Goal: Task Accomplishment & Management: Manage account settings

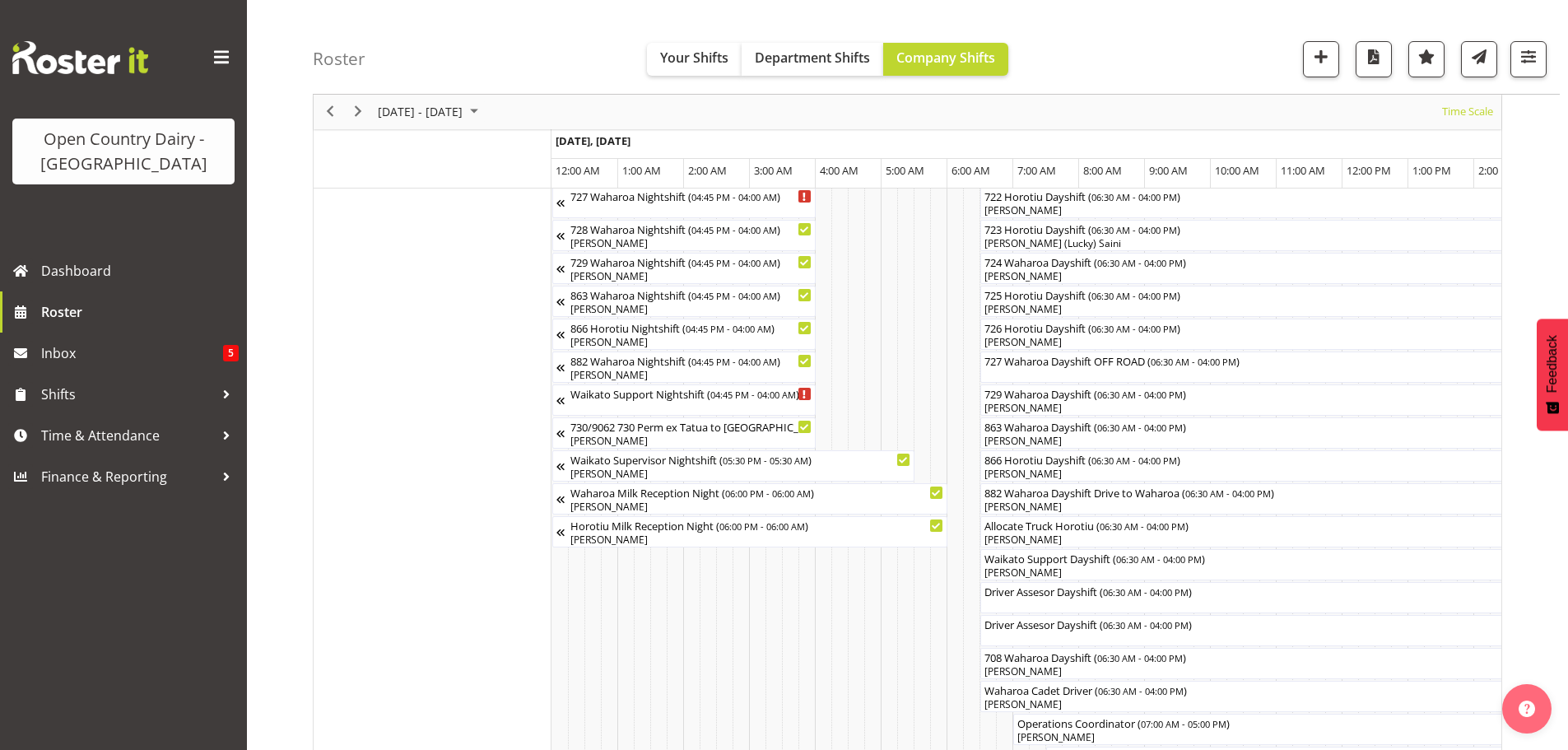
scroll to position [0, 5480]
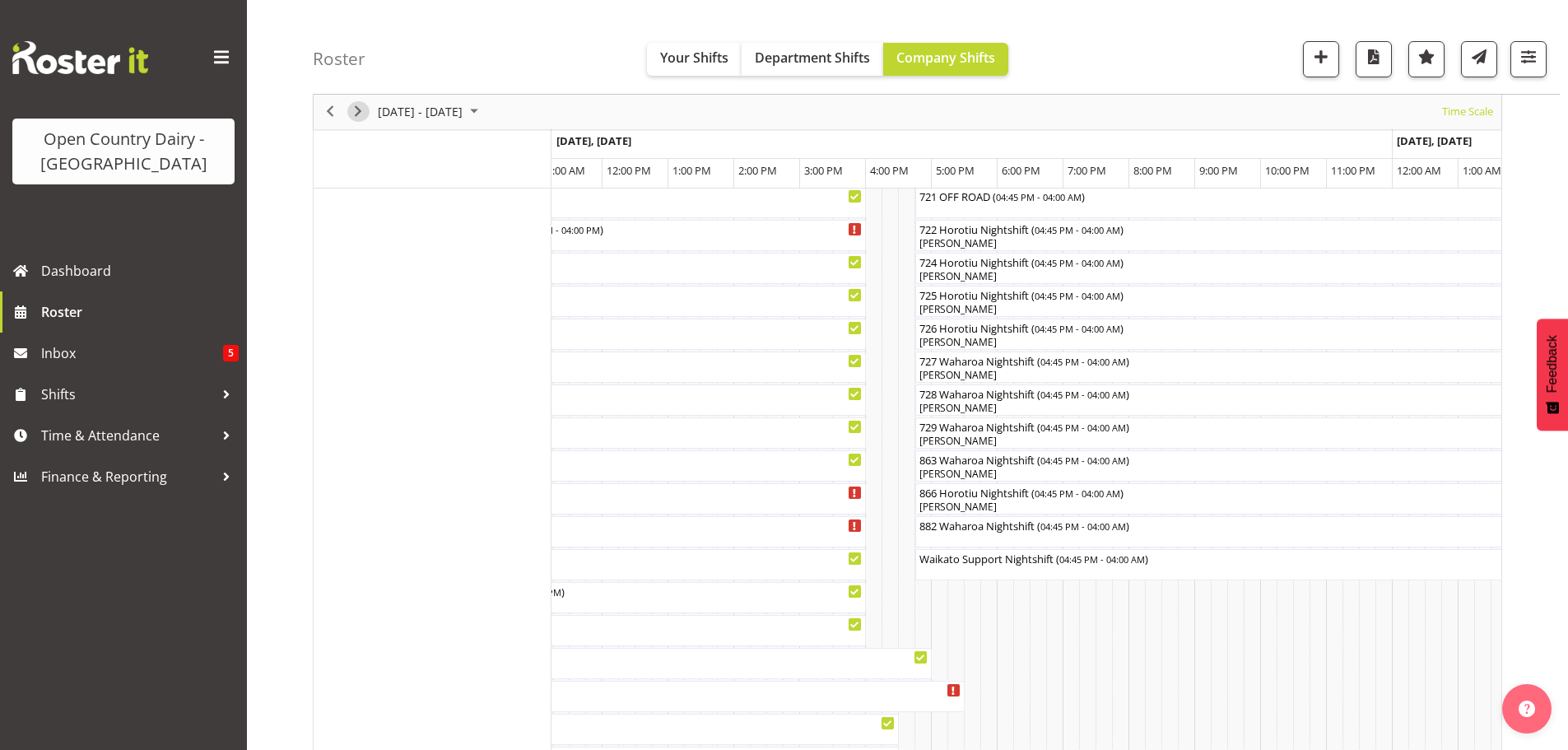
click at [358, 109] on span "Next" at bounding box center [358, 112] width 20 height 20
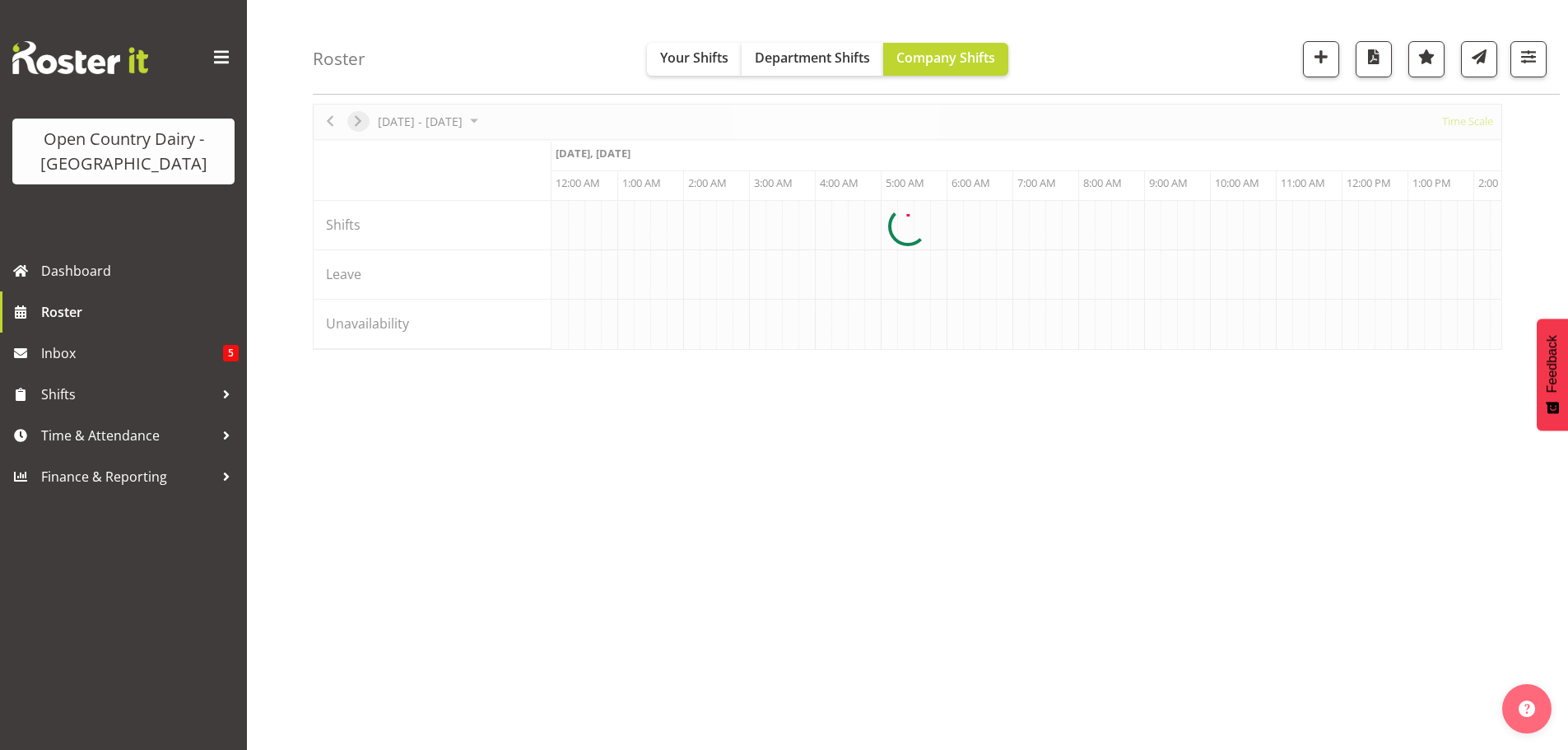
scroll to position [60, 0]
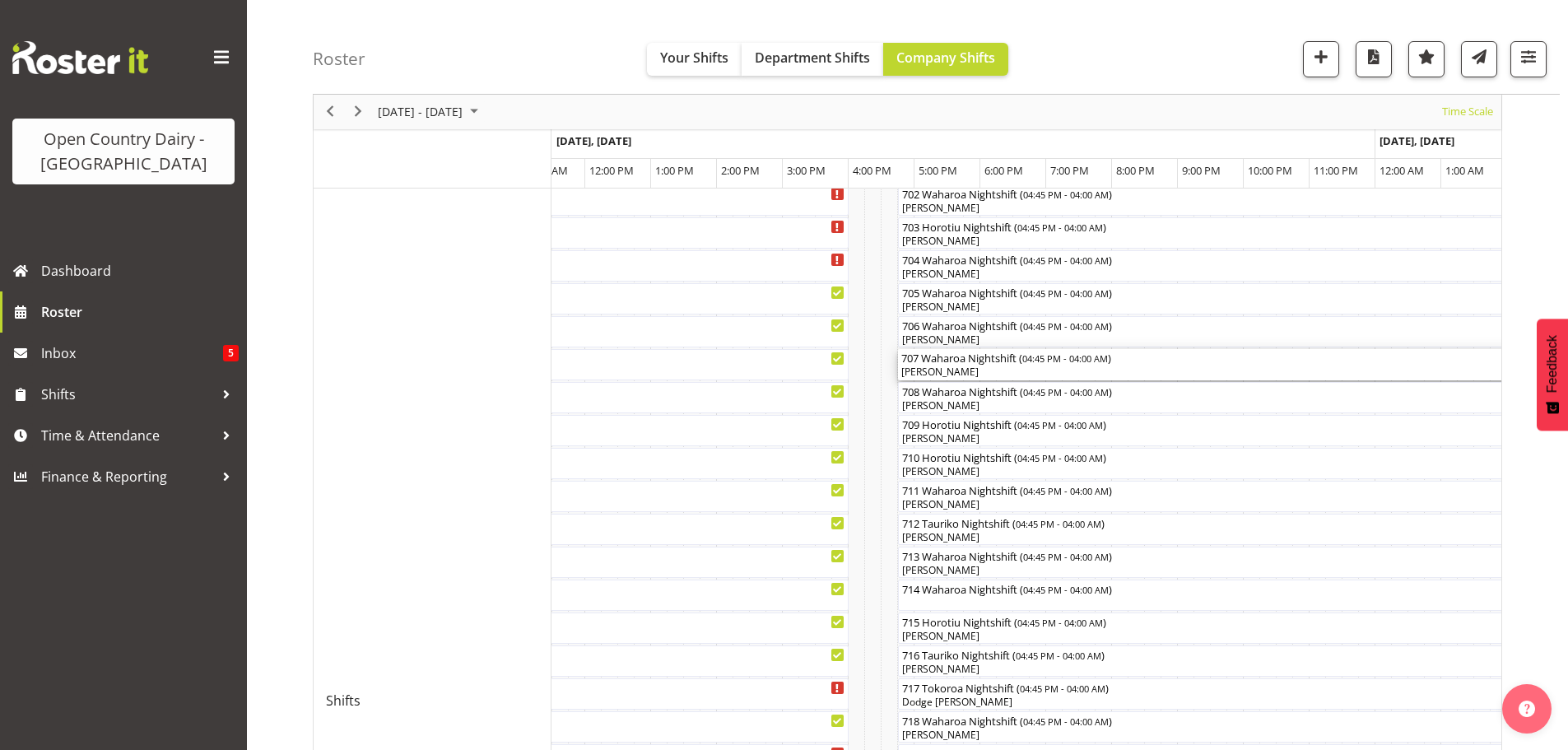
click at [996, 368] on div "[PERSON_NAME]" at bounding box center [1268, 372] width 734 height 15
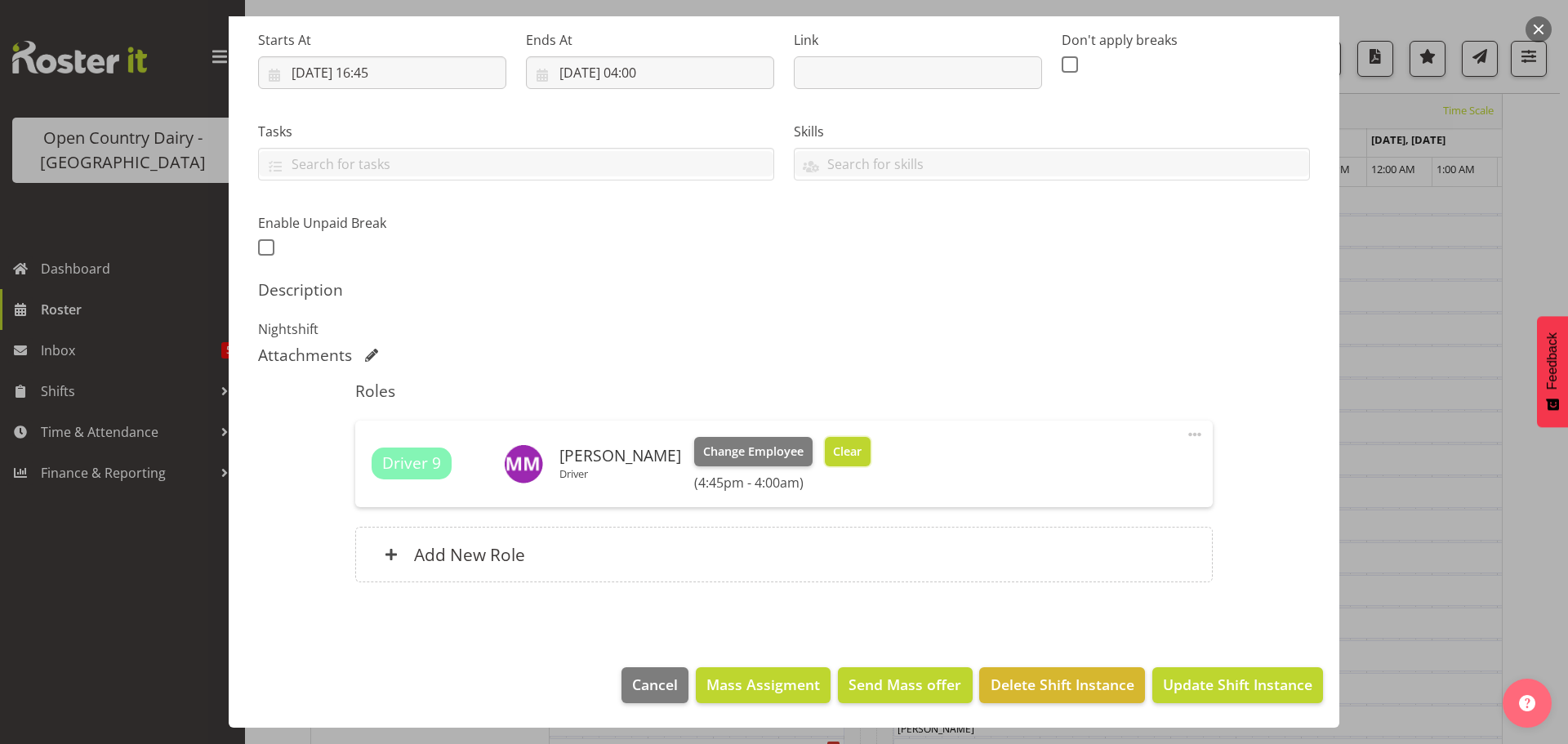
click at [840, 451] on span "Clear" at bounding box center [848, 451] width 29 height 18
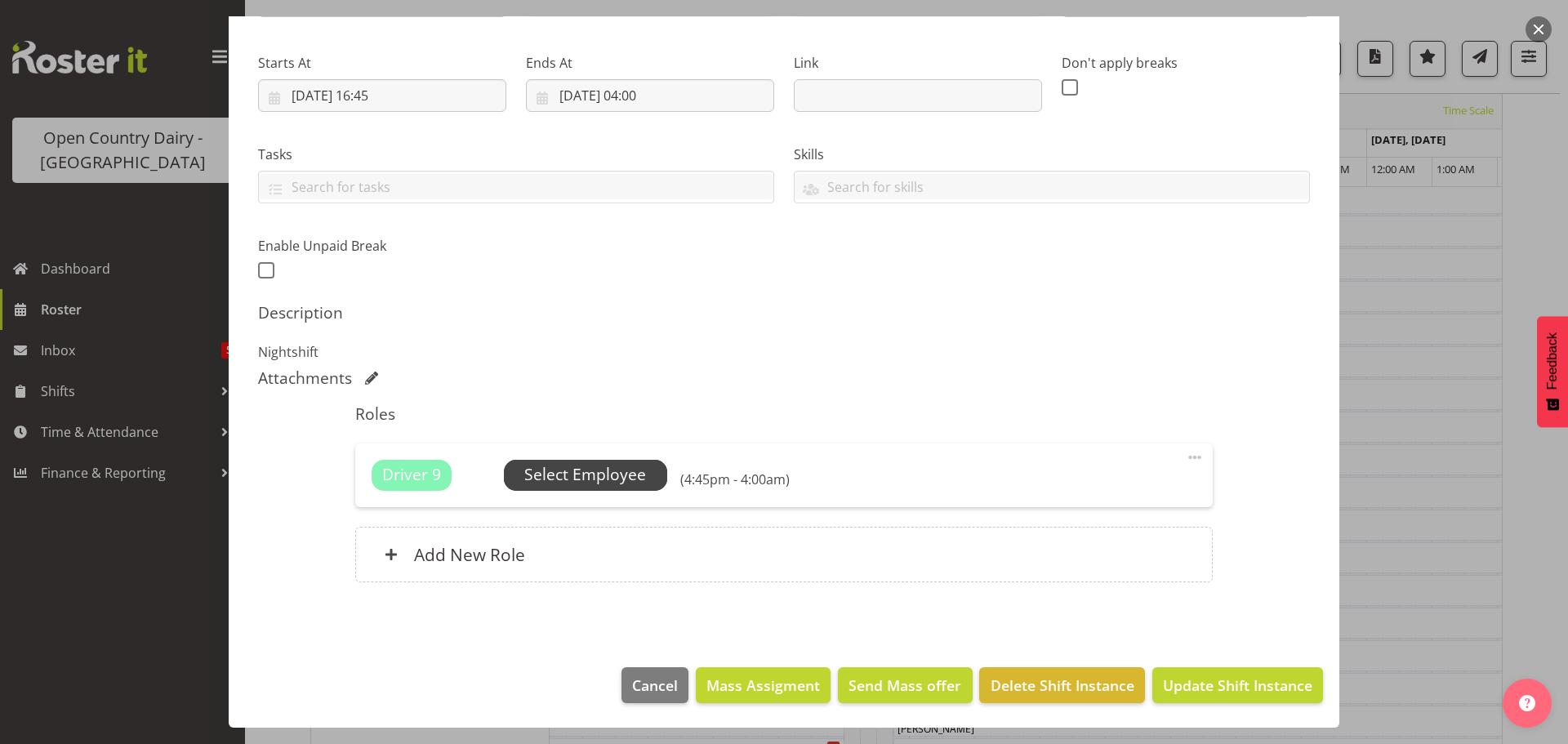
click at [594, 474] on span "Select Employee" at bounding box center [586, 475] width 122 height 23
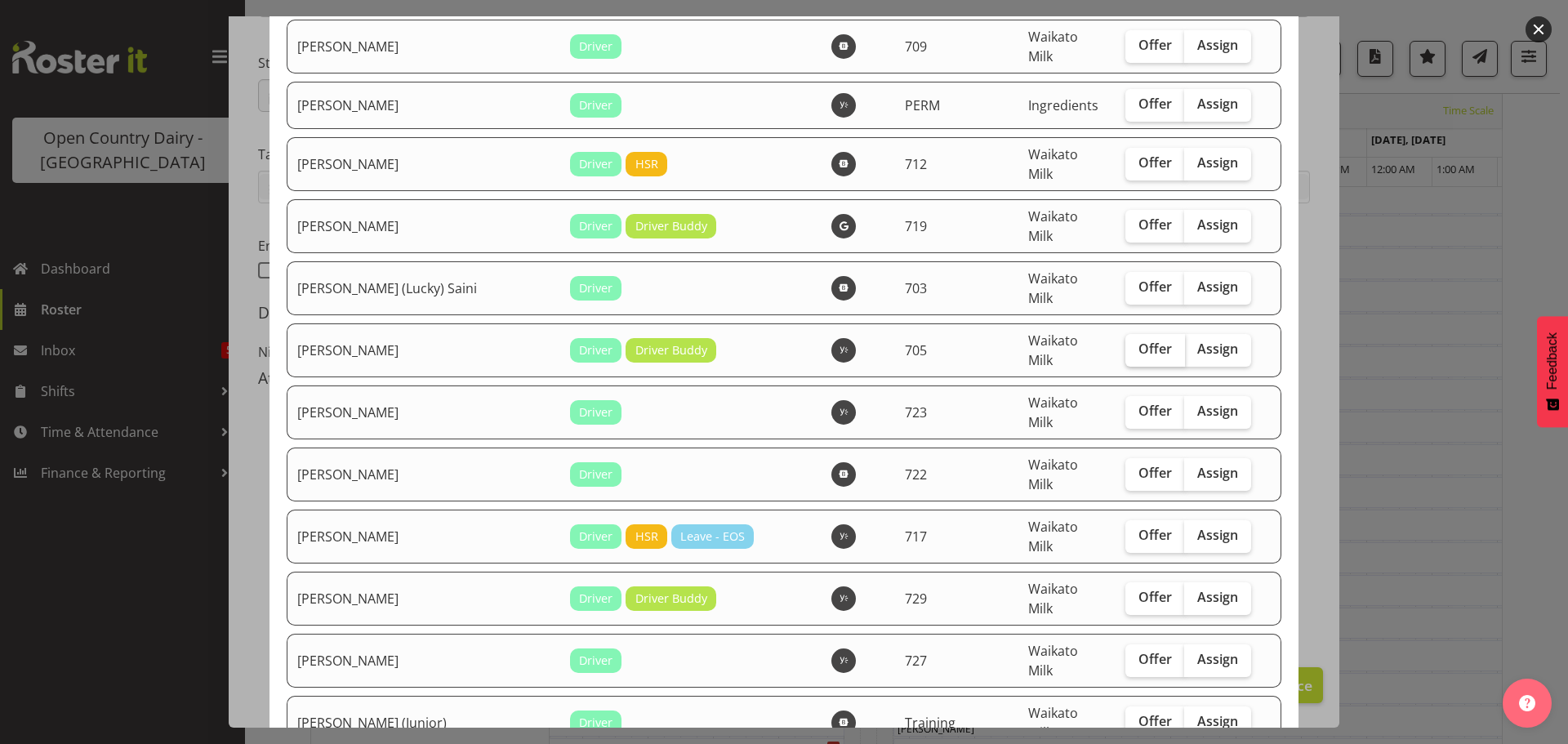
click at [1139, 341] on span "Offer" at bounding box center [1156, 348] width 34 height 16
click at [1126, 343] on input "Offer" at bounding box center [1131, 348] width 11 height 11
checkbox input "true"
click at [1139, 402] on span "Offer" at bounding box center [1156, 410] width 34 height 16
click at [1128, 405] on input "Offer" at bounding box center [1131, 410] width 11 height 11
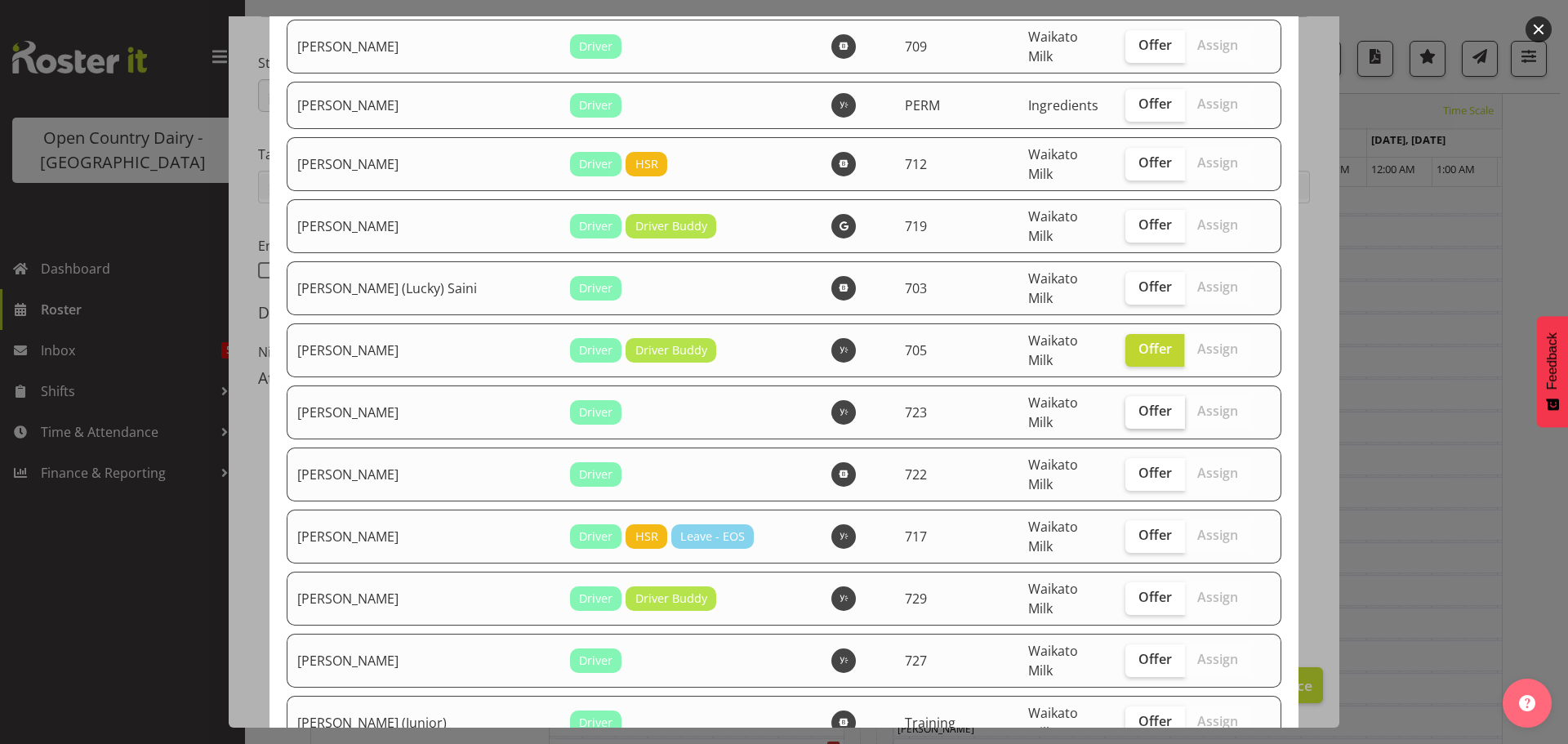
checkbox input "true"
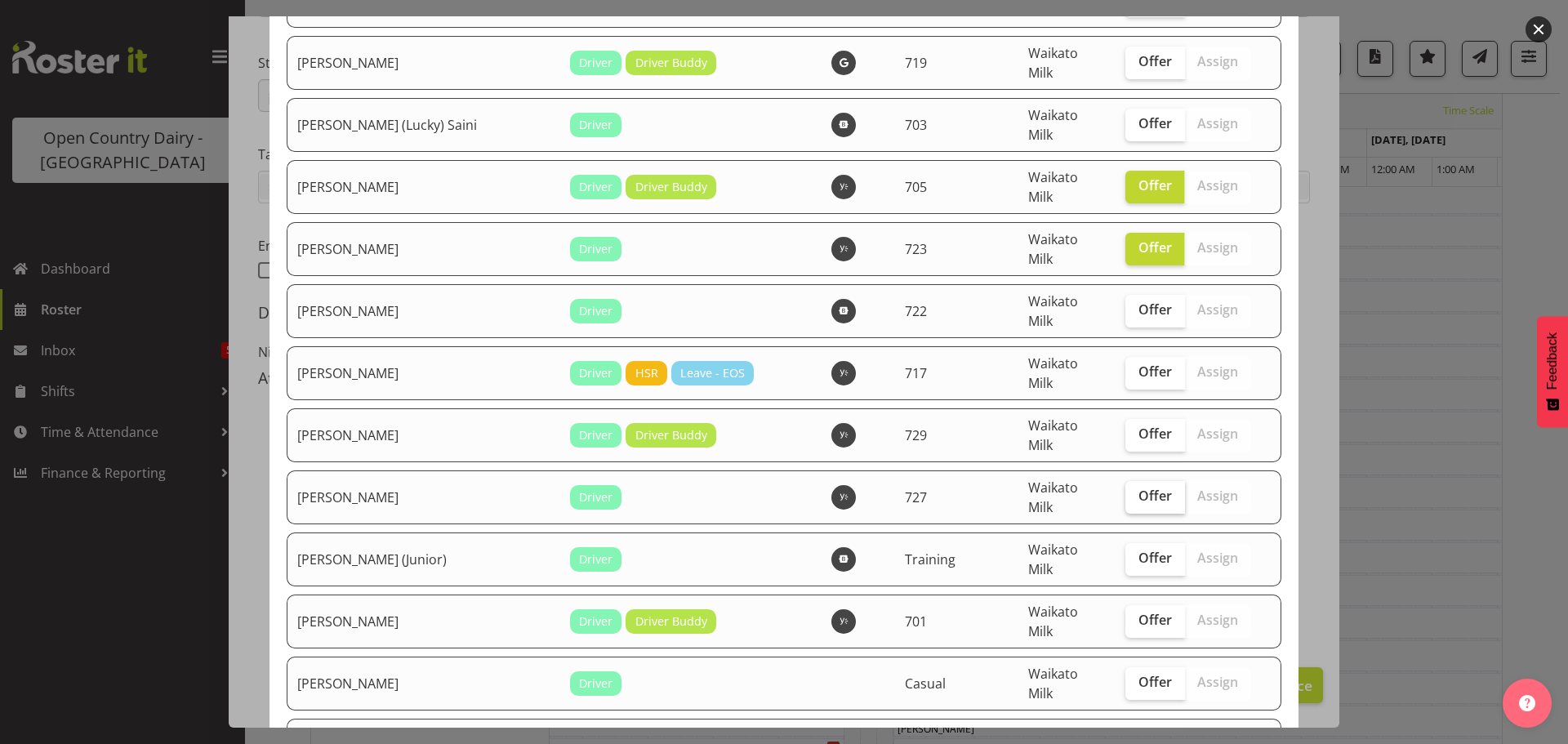
click at [1139, 488] on span "Offer" at bounding box center [1156, 495] width 34 height 16
click at [1136, 491] on input "Offer" at bounding box center [1131, 495] width 11 height 11
checkbox input "true"
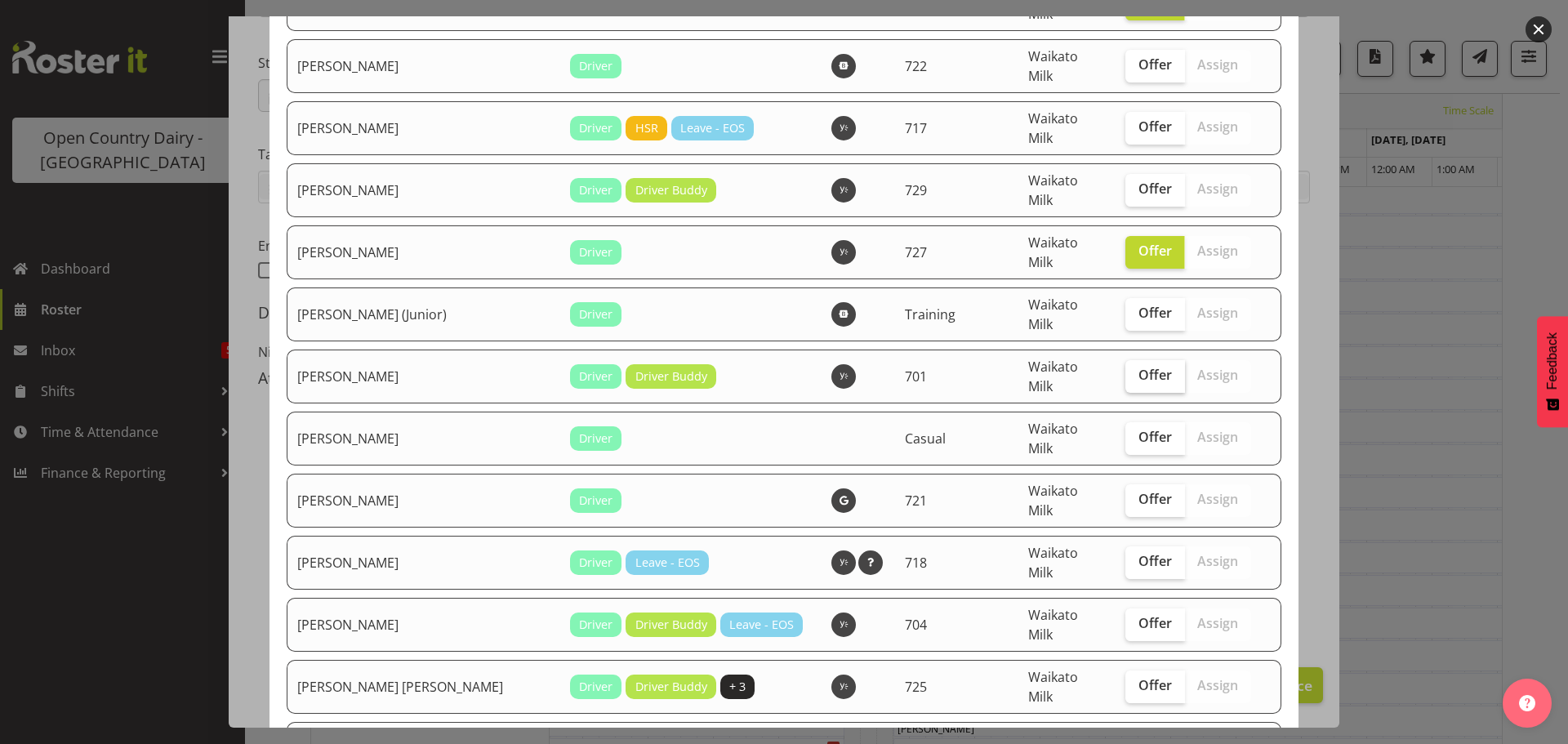
click at [1139, 367] on span "Offer" at bounding box center [1156, 374] width 34 height 16
click at [1131, 370] on input "Offer" at bounding box center [1131, 374] width 11 height 11
checkbox input "true"
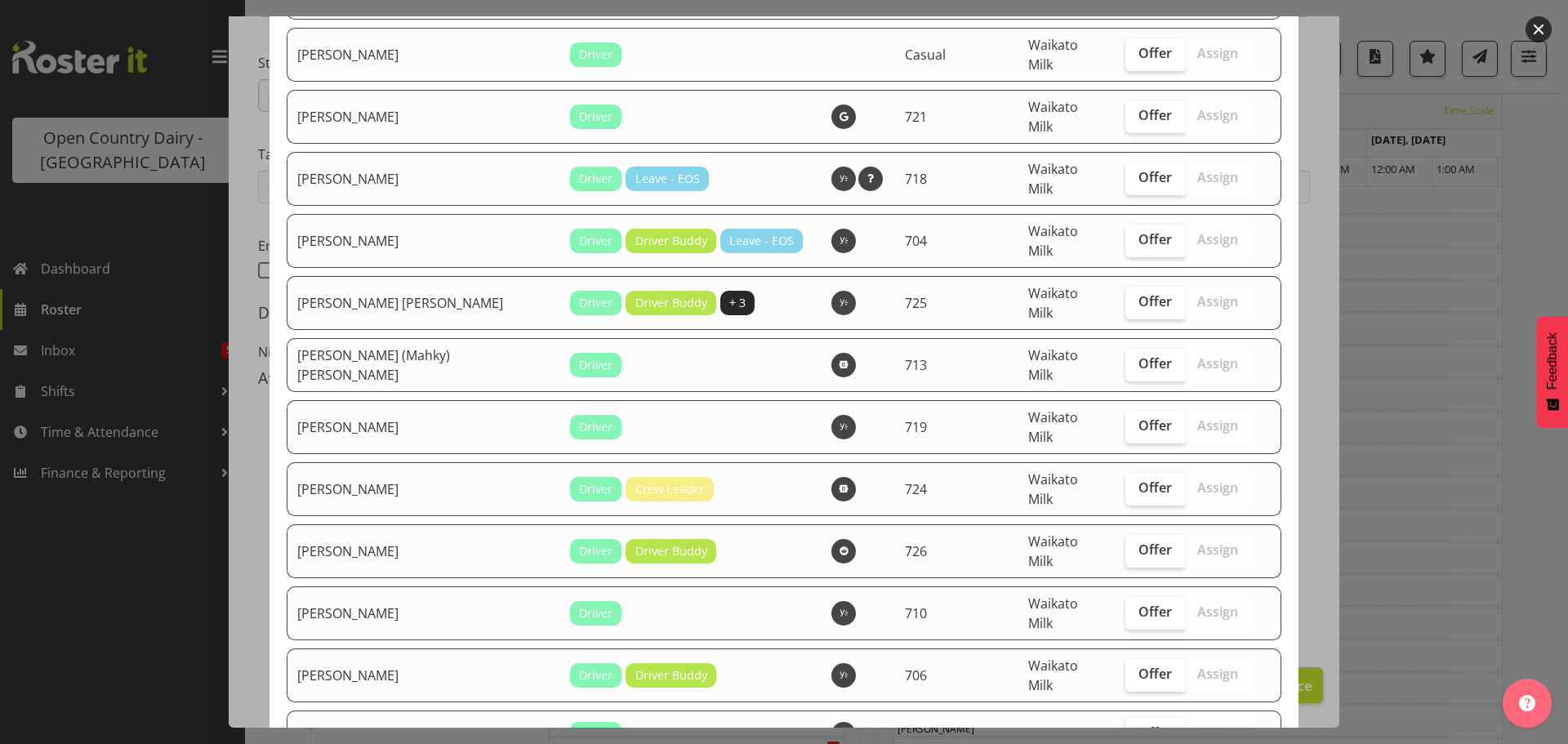
scroll to position [980, 0]
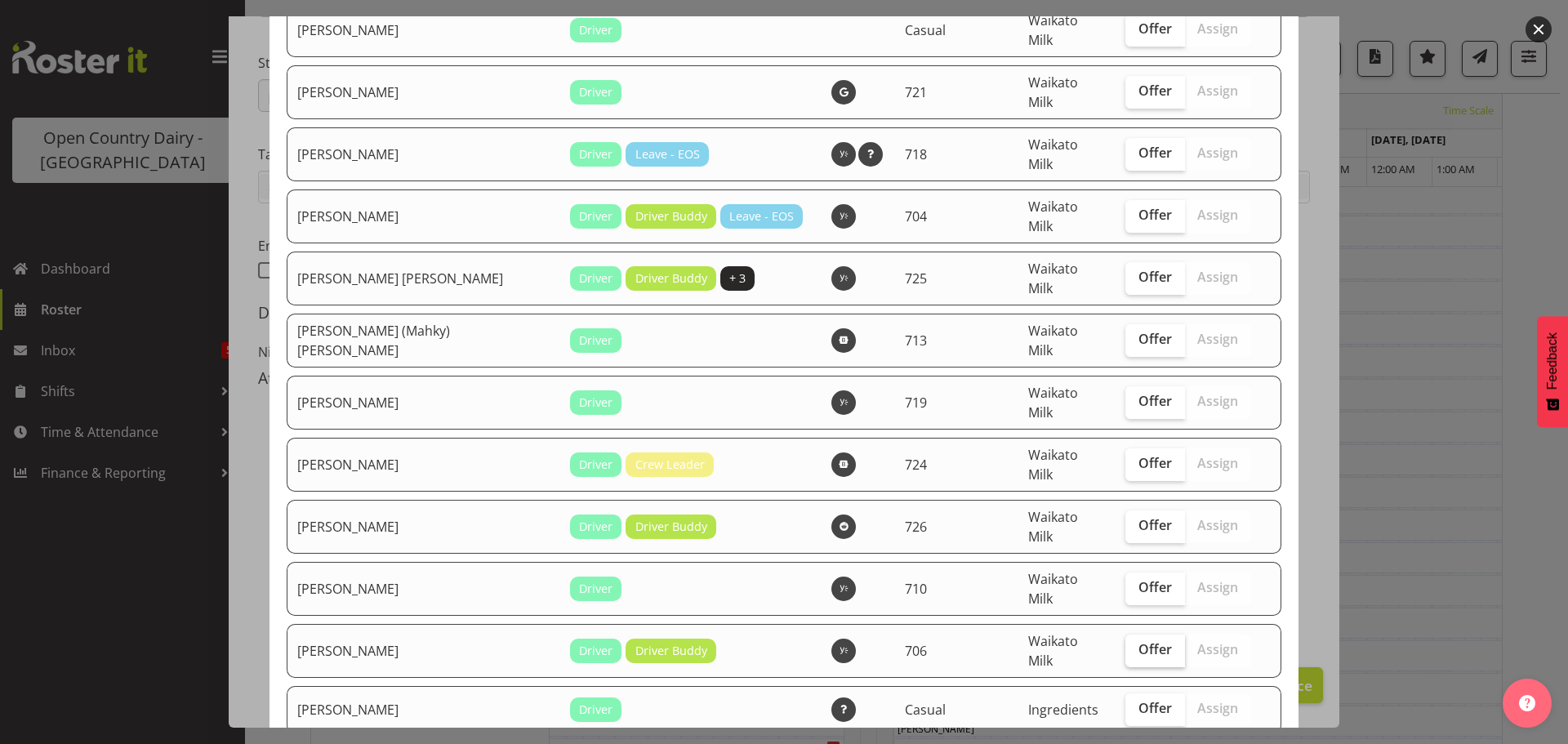
click at [1139, 641] on span "Offer" at bounding box center [1156, 649] width 34 height 16
click at [1136, 644] on input "Offer" at bounding box center [1131, 649] width 11 height 11
checkbox input "true"
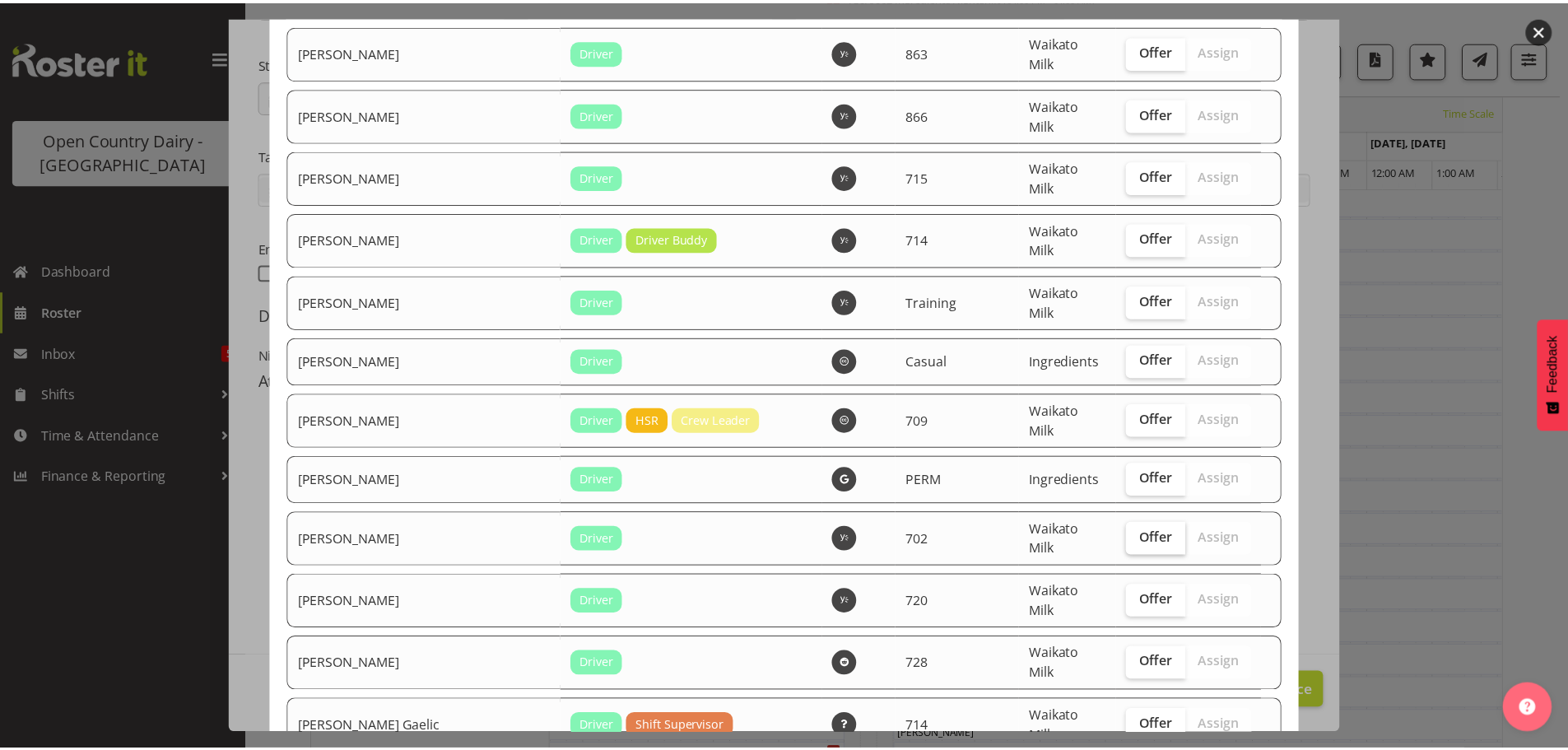
scroll to position [1840, 0]
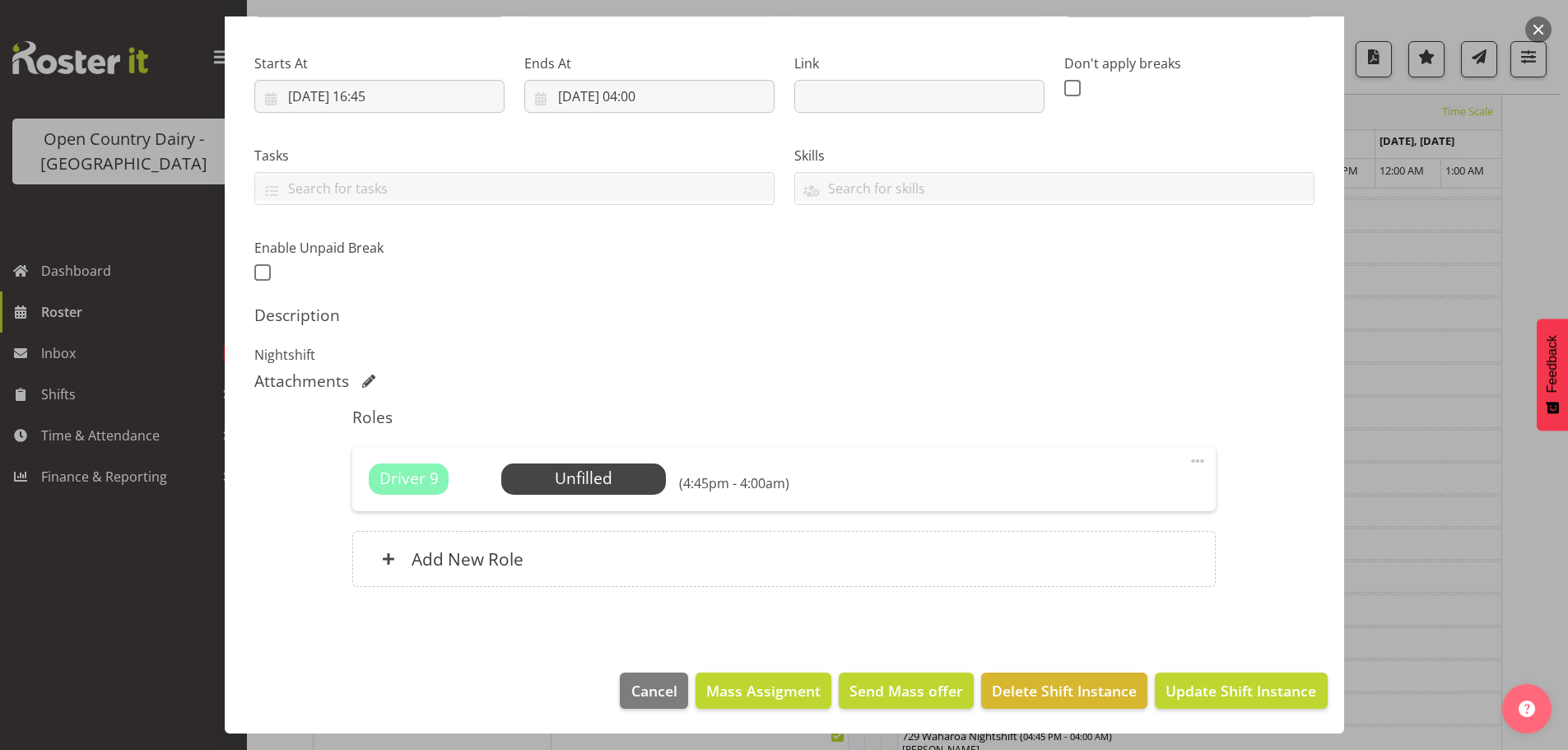
scroll to position [736, 0]
click at [1209, 691] on span "Update Shift Instance" at bounding box center [1240, 691] width 150 height 21
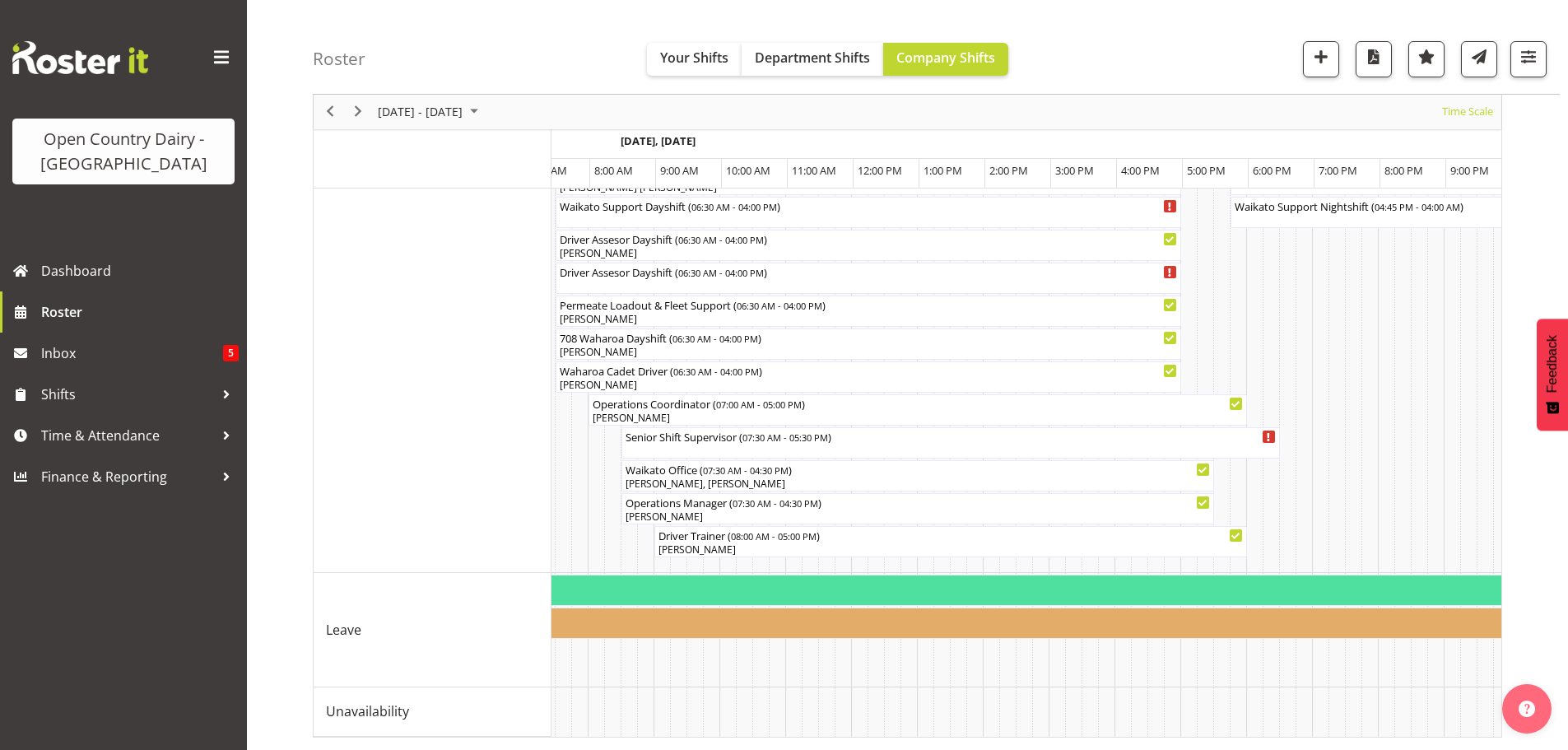
scroll to position [0, 2005]
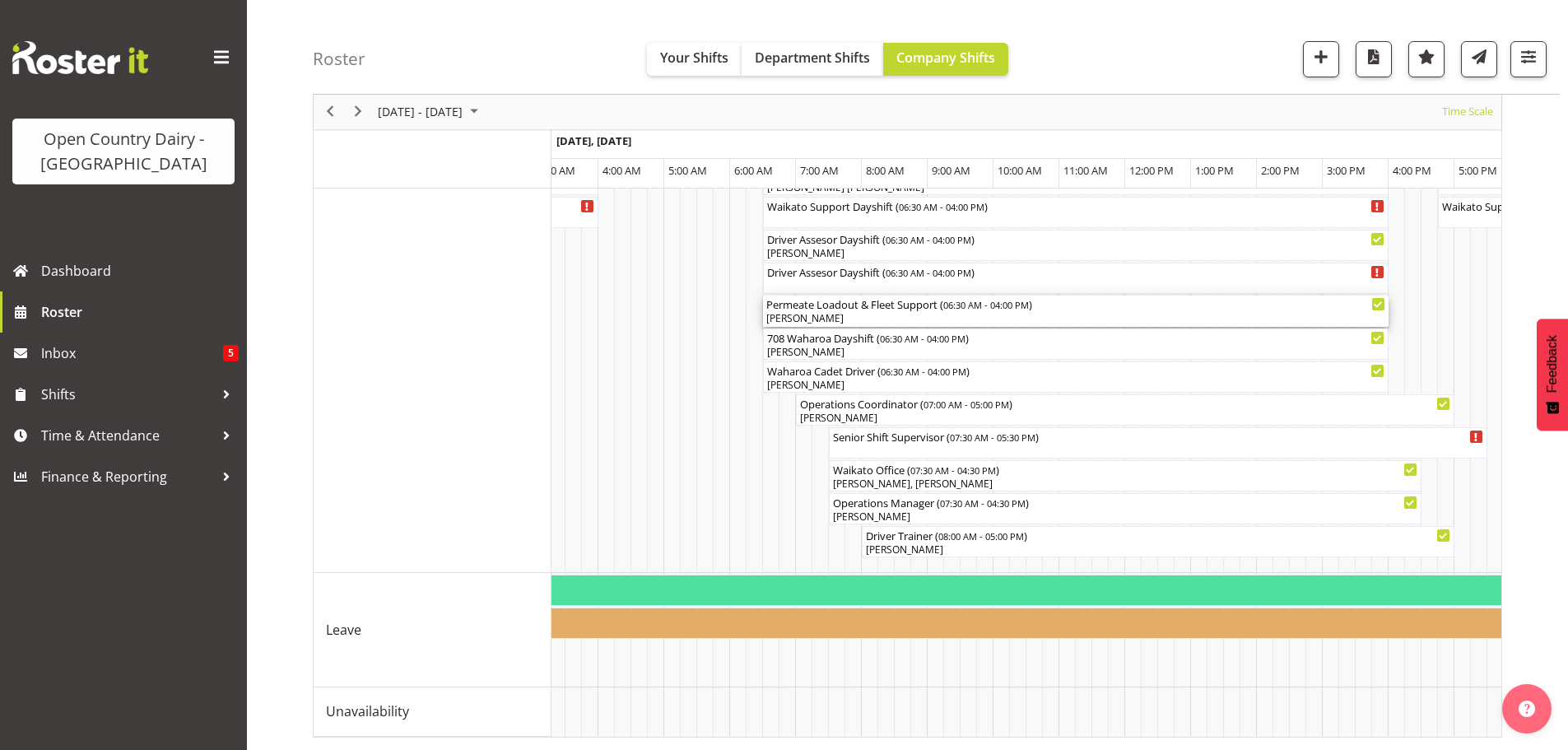
click at [878, 311] on div "[PERSON_NAME]" at bounding box center [1076, 318] width 619 height 15
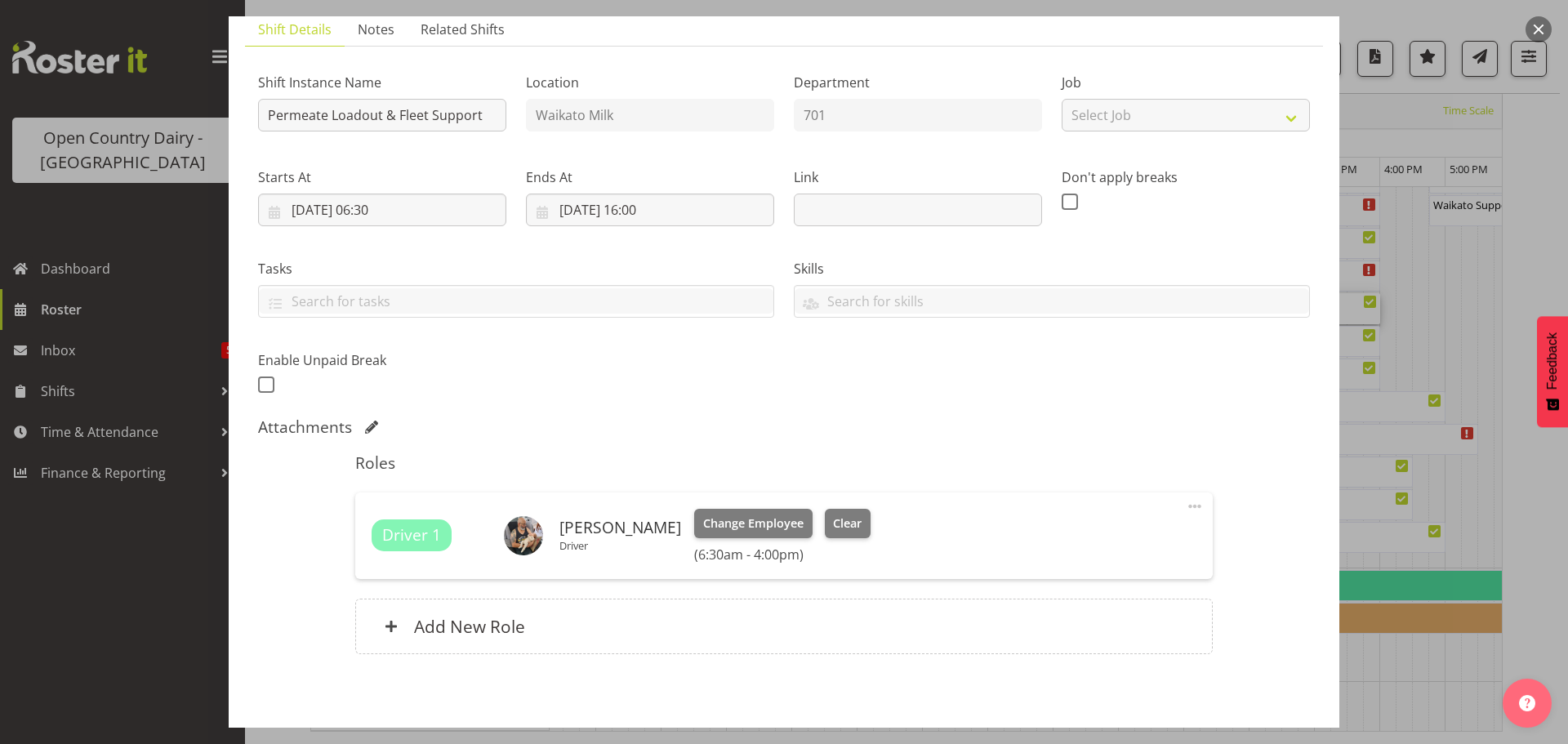
scroll to position [164, 0]
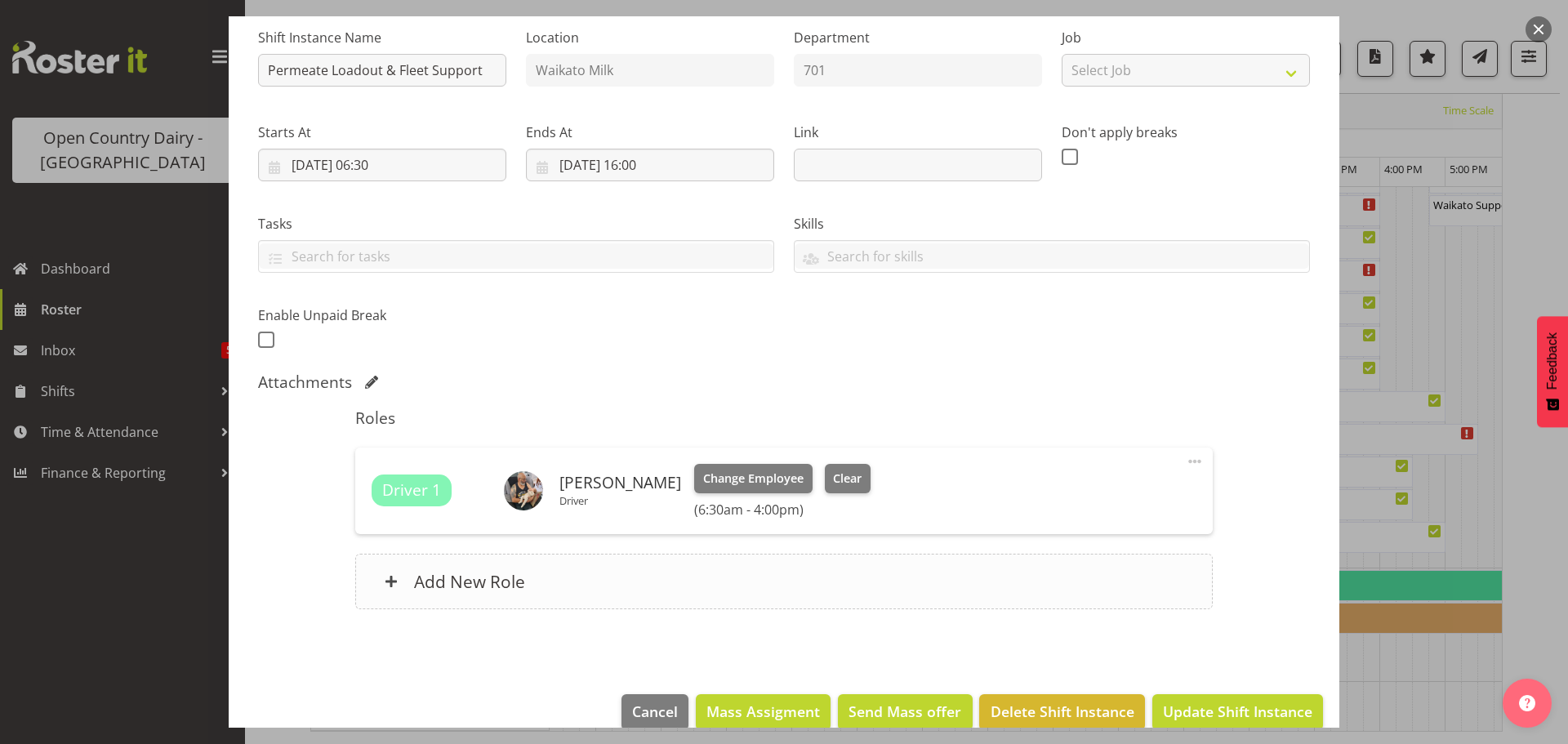
click at [463, 577] on h6 "Add New Role" at bounding box center [469, 581] width 111 height 21
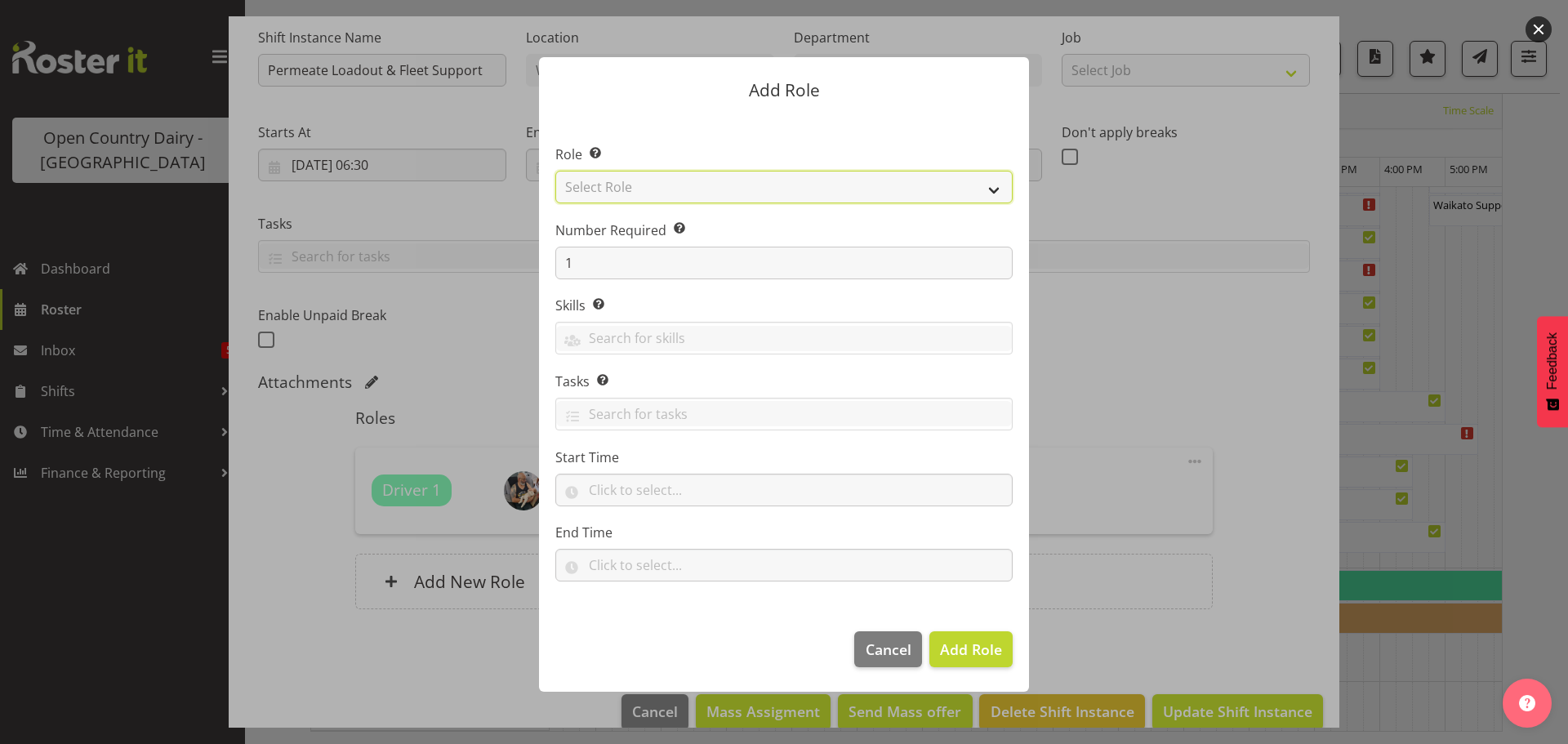
click at [993, 185] on select "Select Role Cadet Driver Crew Leader Driver Driver Buddy Driver Assessor Dayshi…" at bounding box center [784, 187] width 458 height 33
select select "1166"
click at [556, 170] on select "Select Role Cadet Driver Crew Leader Driver Driver Buddy Driver Assessor Dayshi…" at bounding box center [784, 187] width 458 height 33
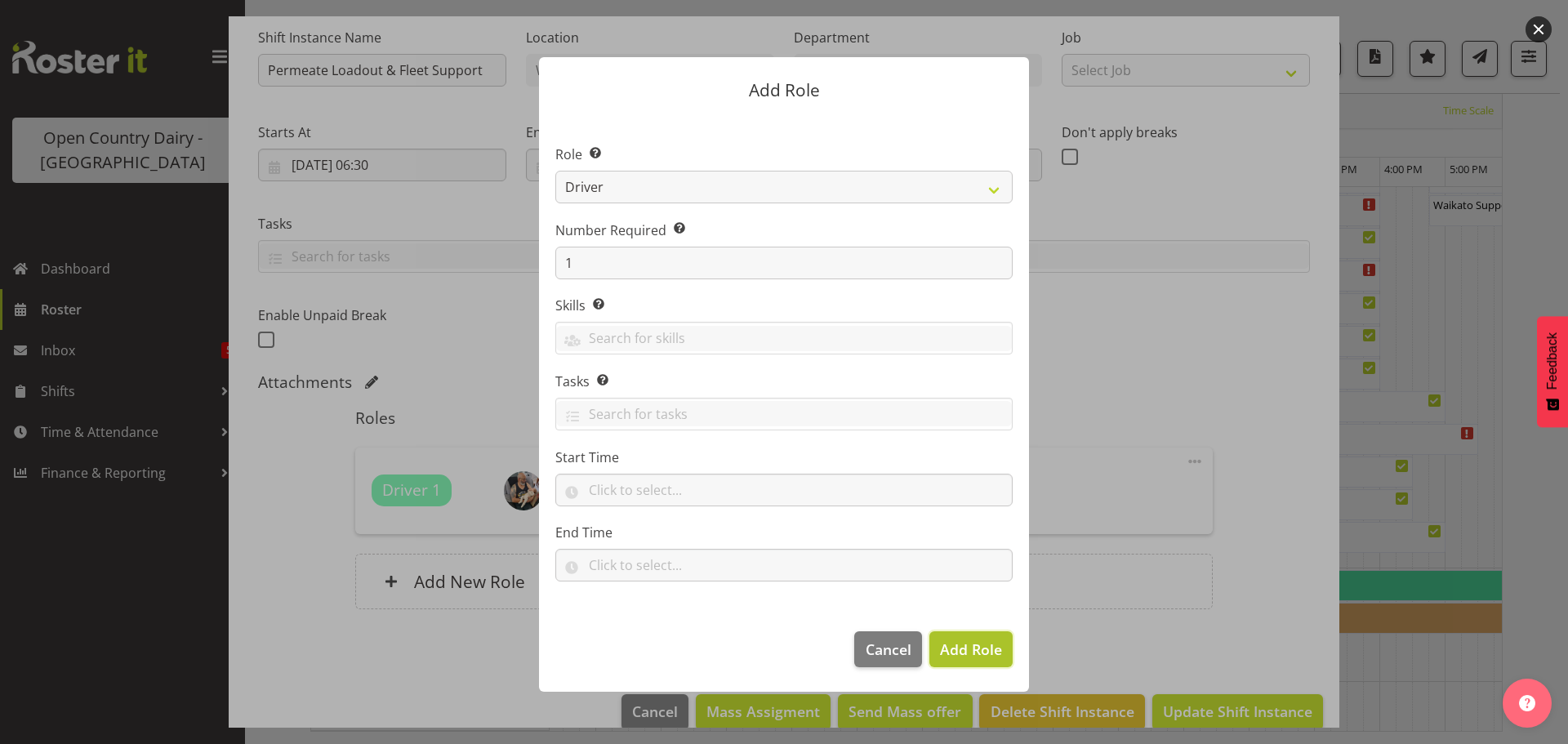
click at [950, 648] on span "Add Role" at bounding box center [971, 649] width 62 height 19
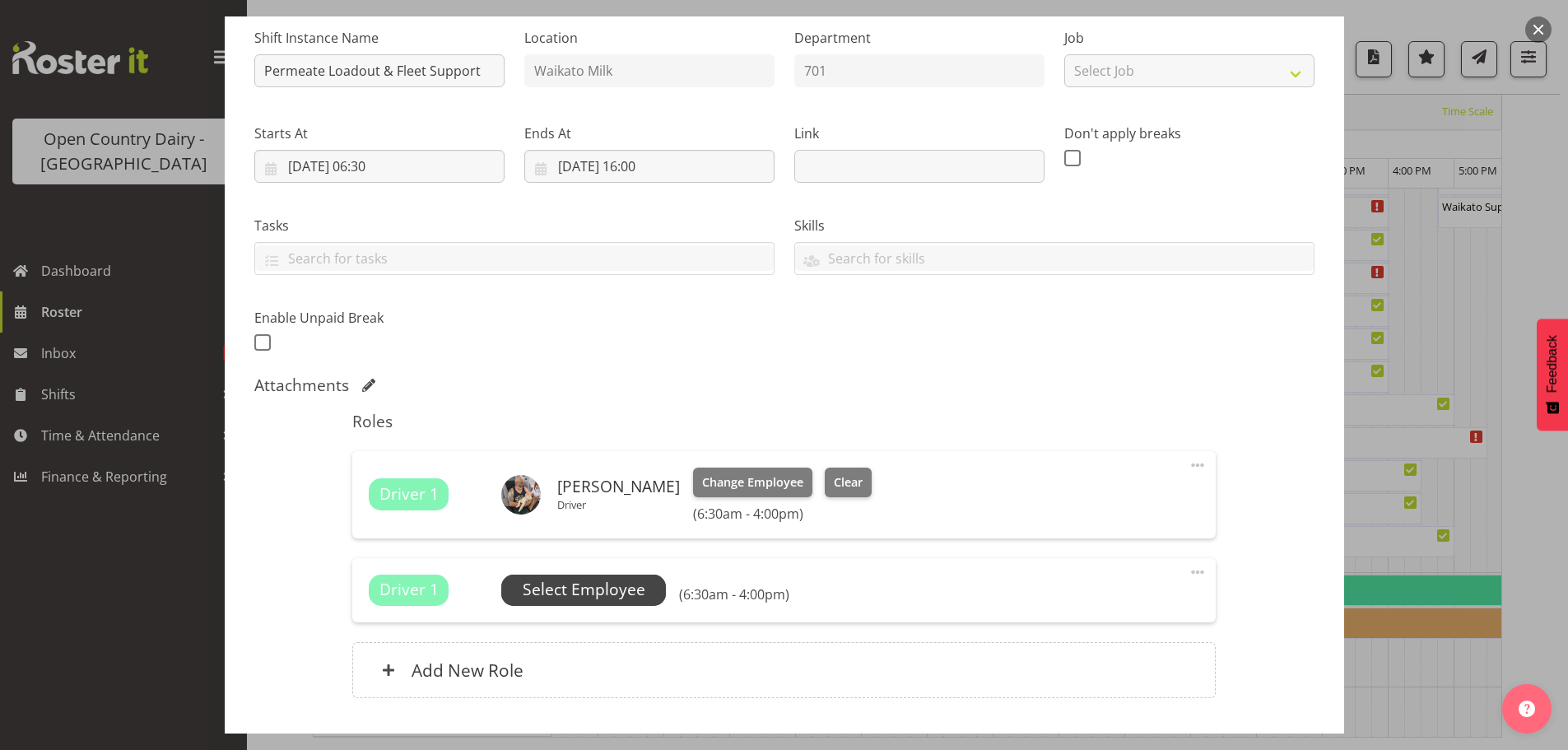
click at [575, 593] on span "Select Employee" at bounding box center [584, 589] width 123 height 23
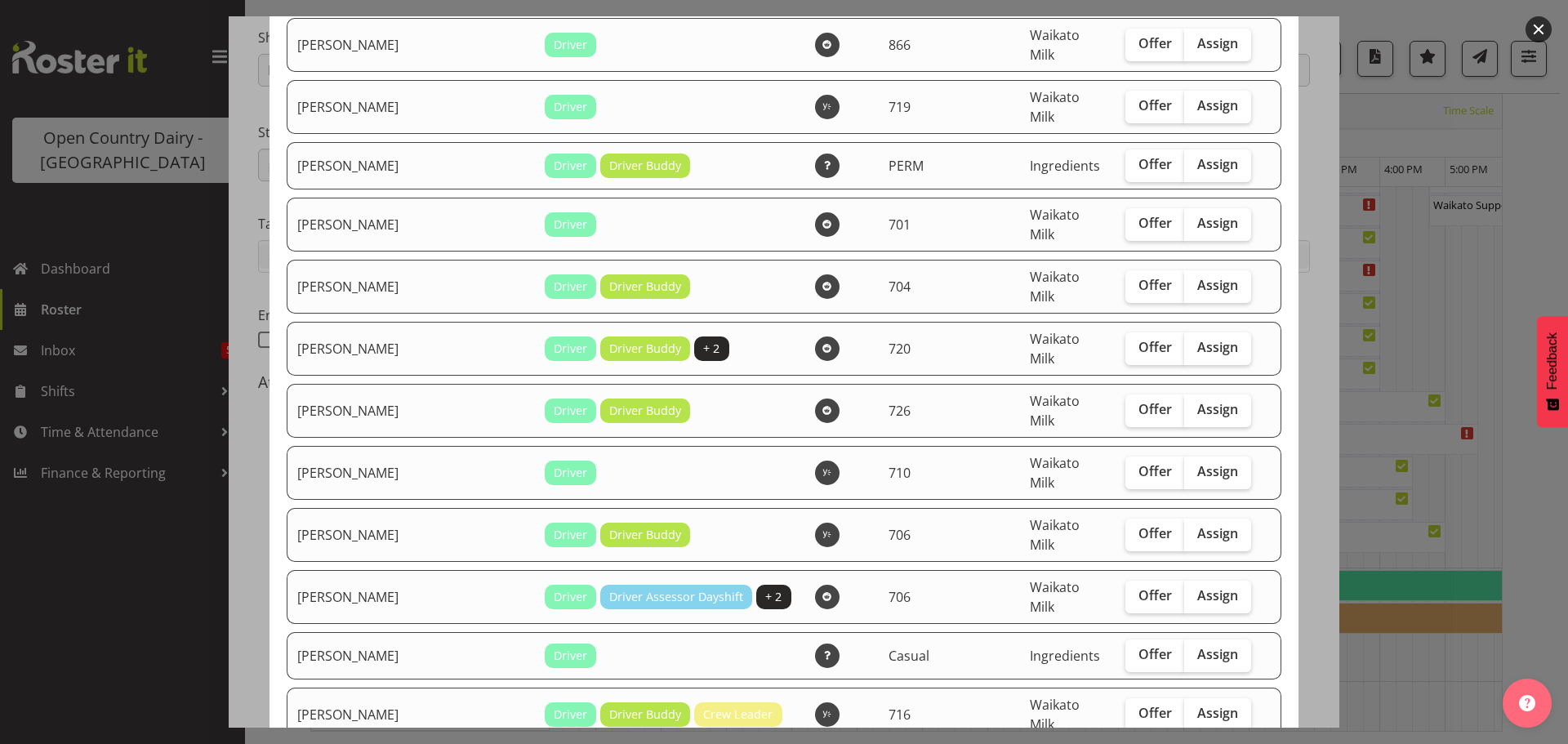
scroll to position [1878, 0]
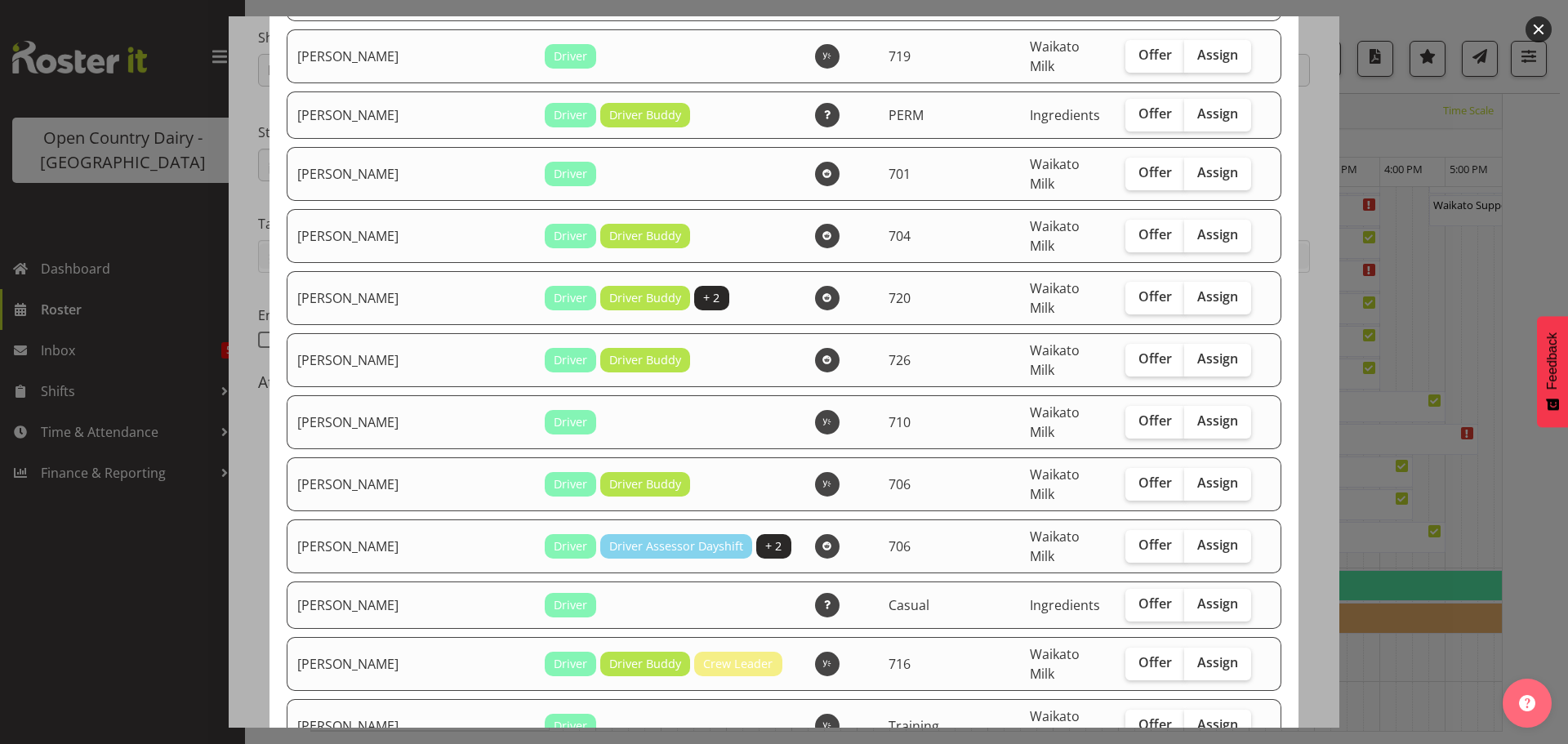
checkbox input "true"
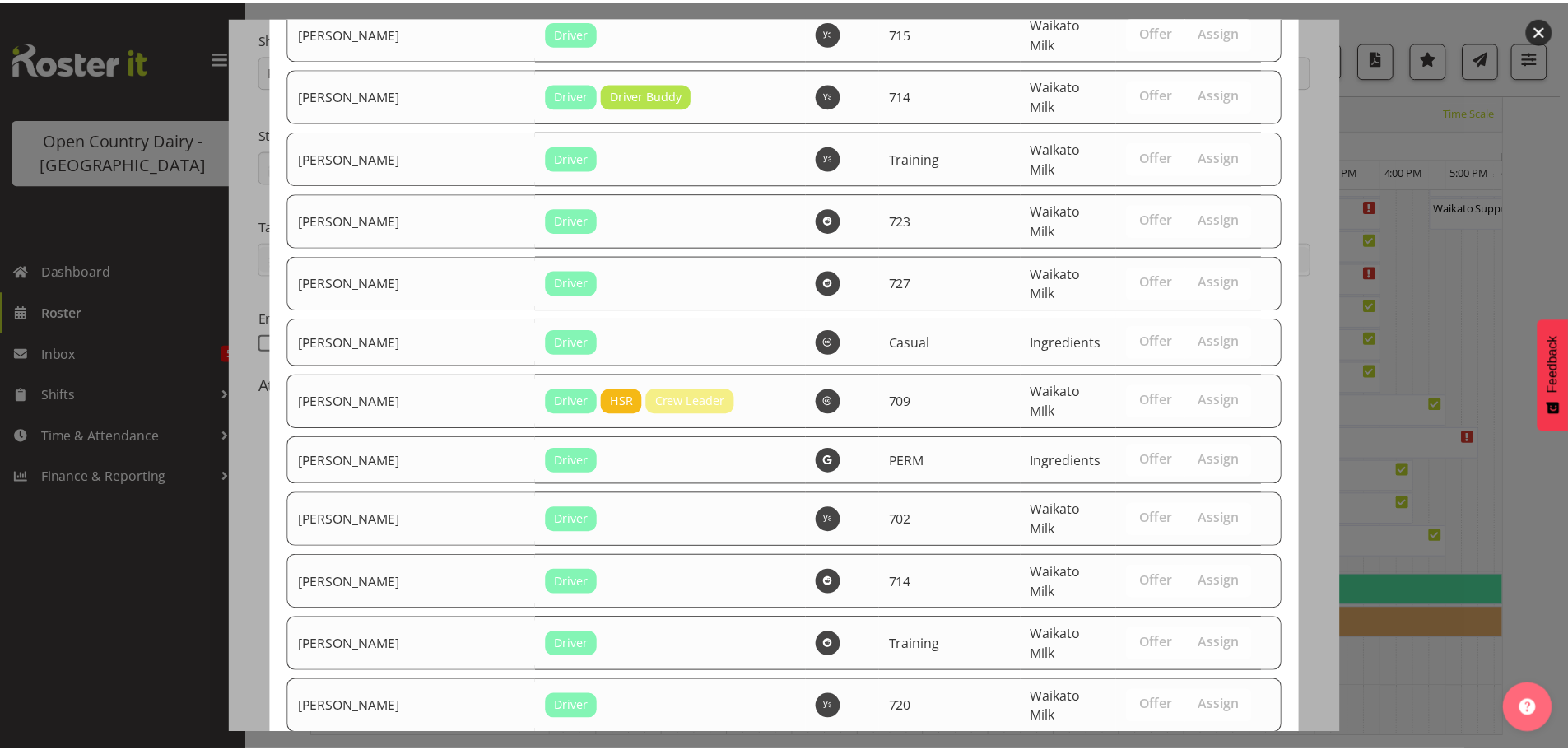
scroll to position [2848, 0]
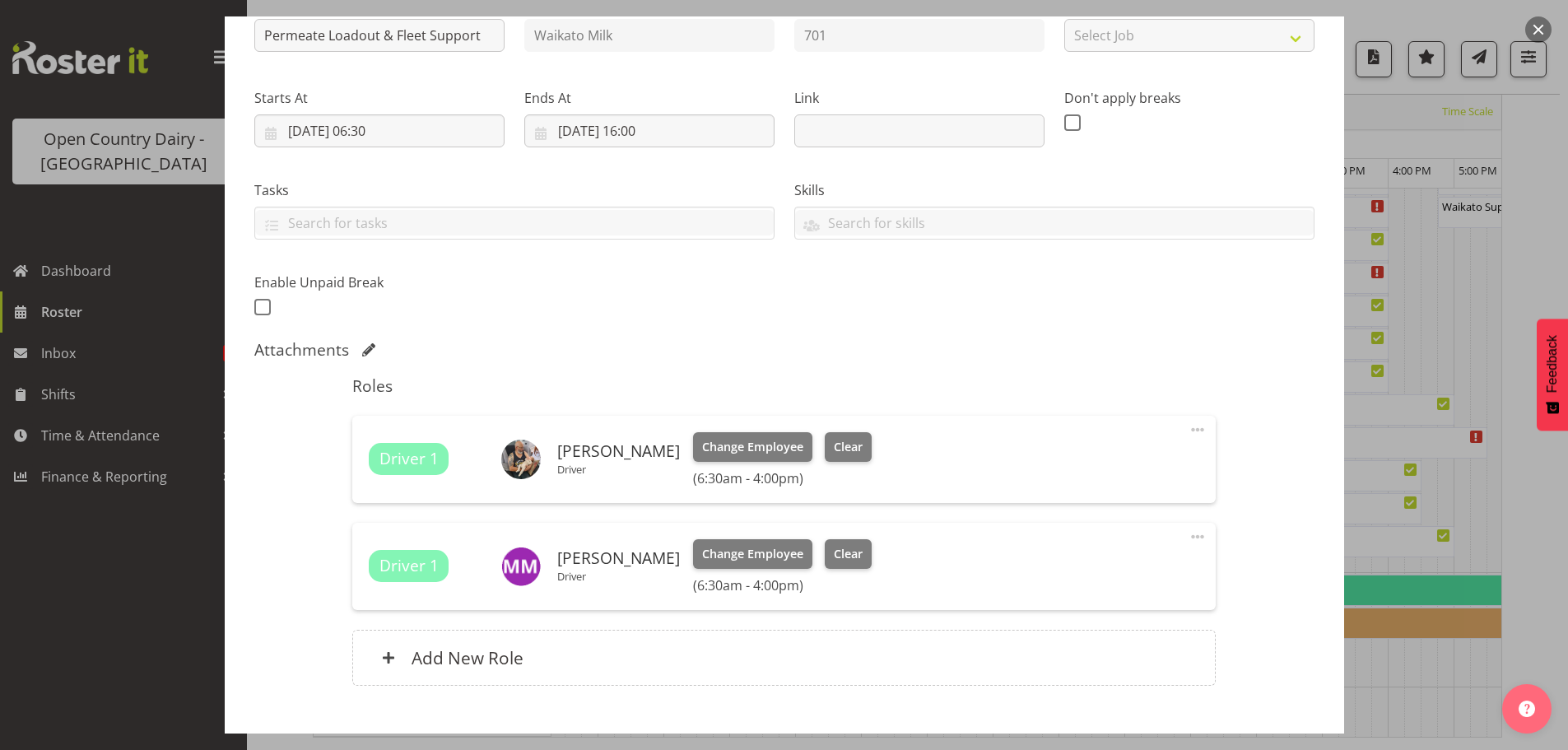
scroll to position [298, 0]
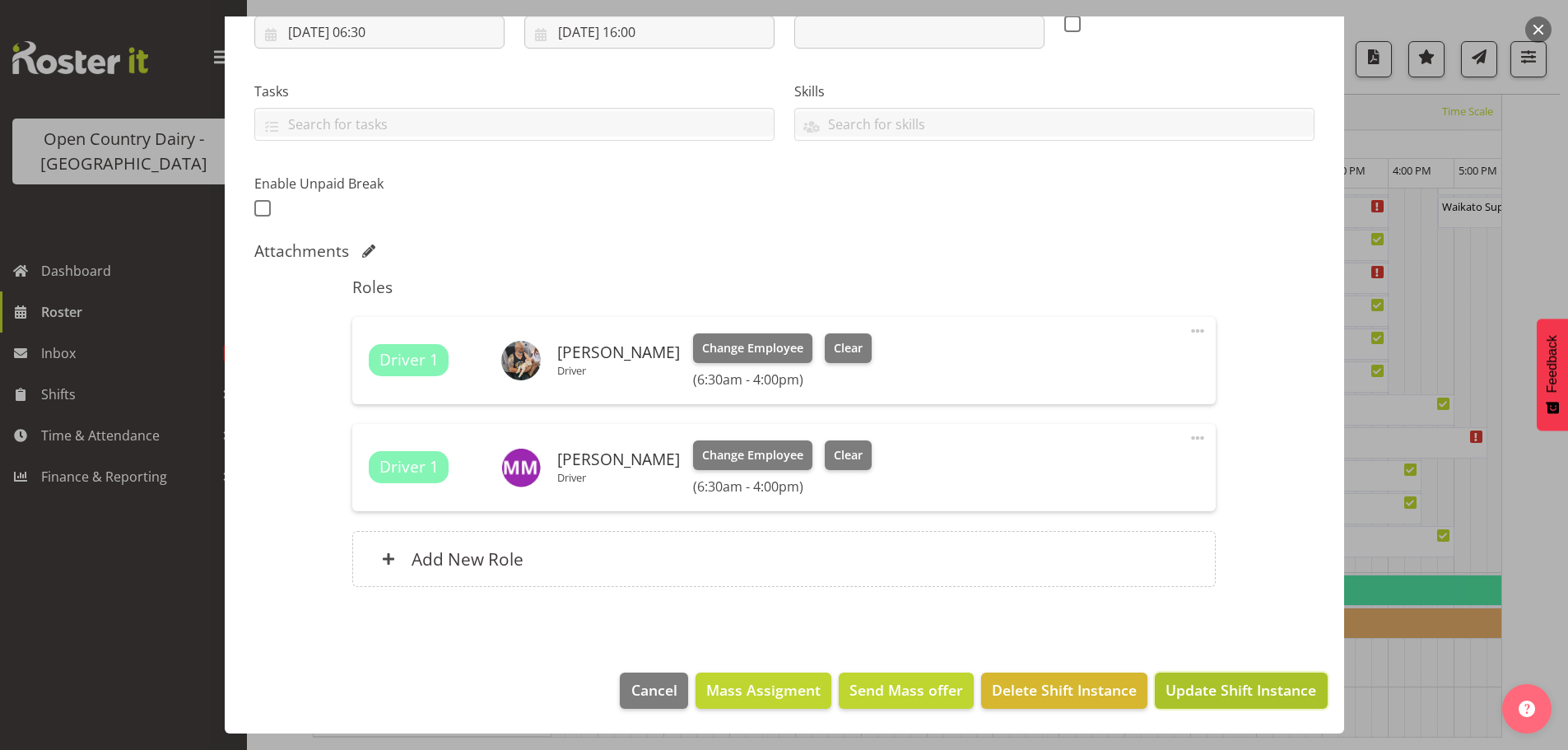
click at [1213, 688] on span "Update Shift Instance" at bounding box center [1240, 690] width 150 height 21
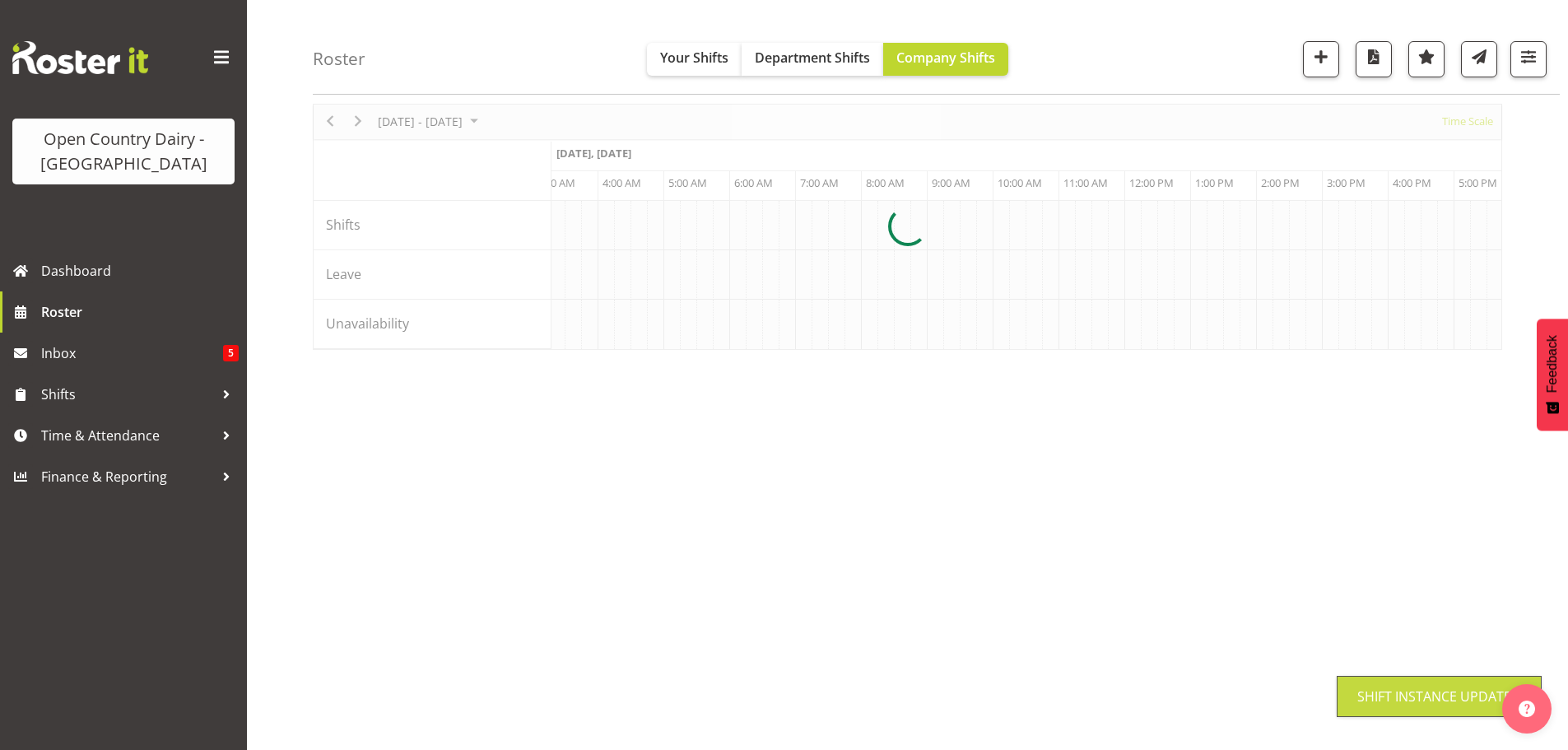
scroll to position [60, 0]
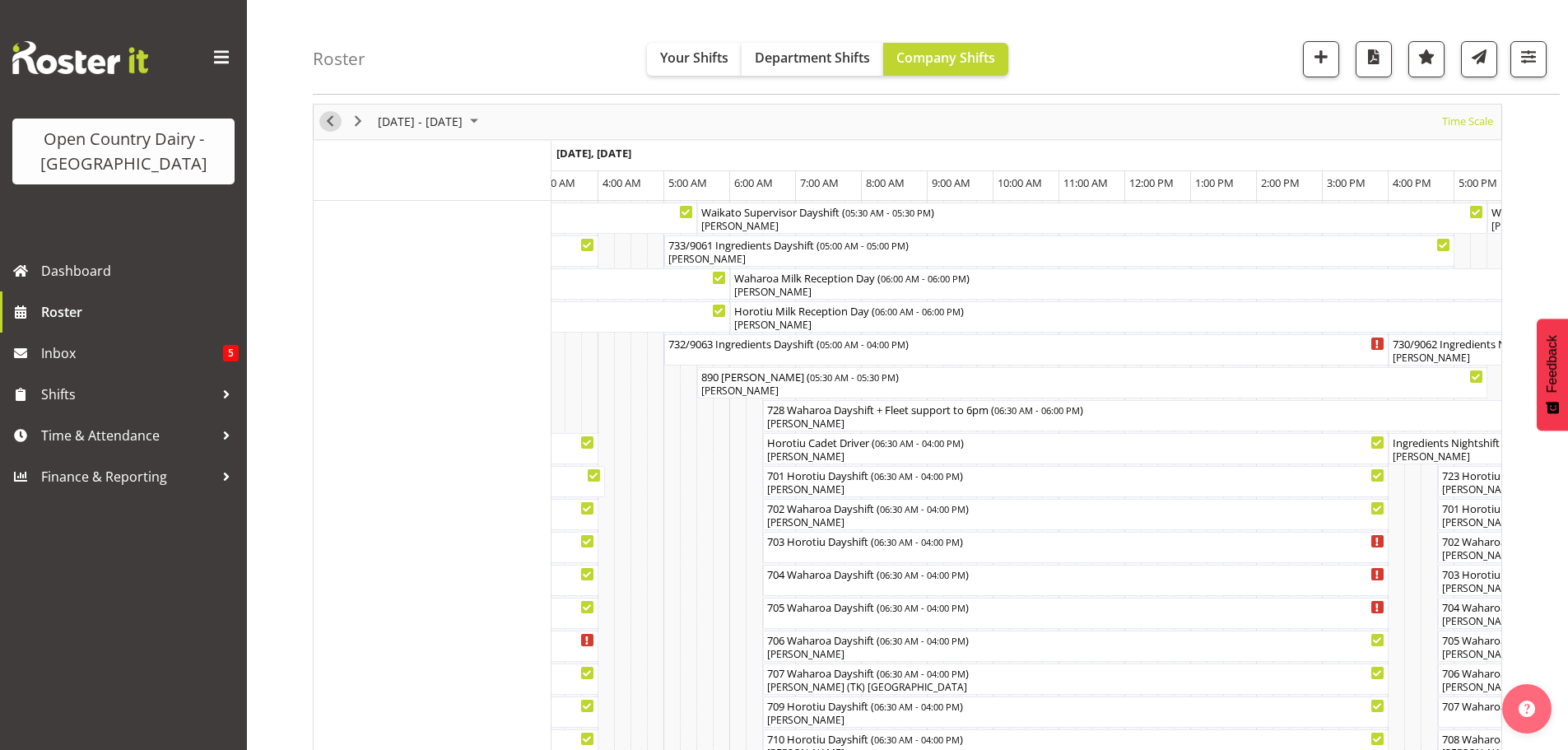
click at [319, 124] on button "Previous" at bounding box center [330, 121] width 22 height 20
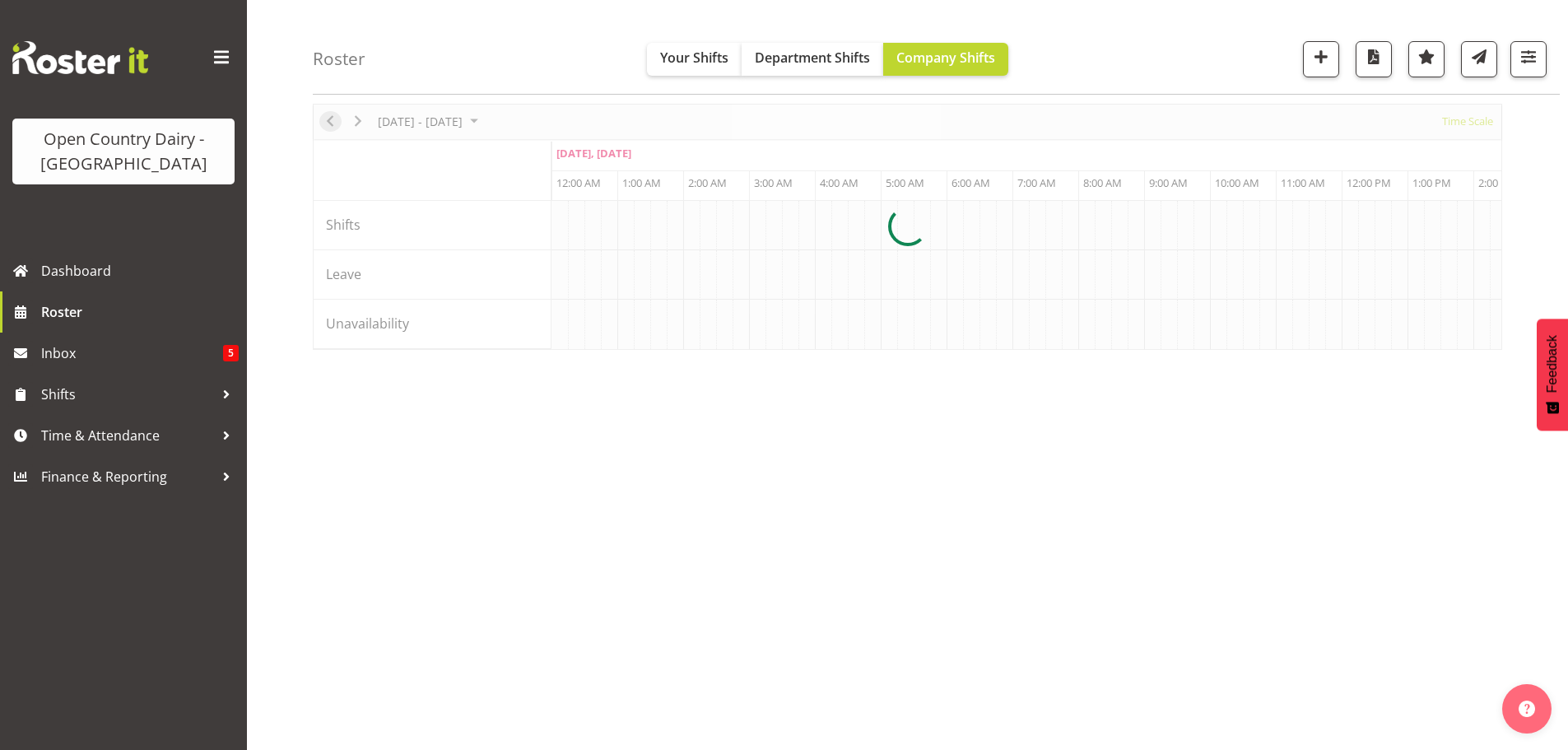
scroll to position [0, 1580]
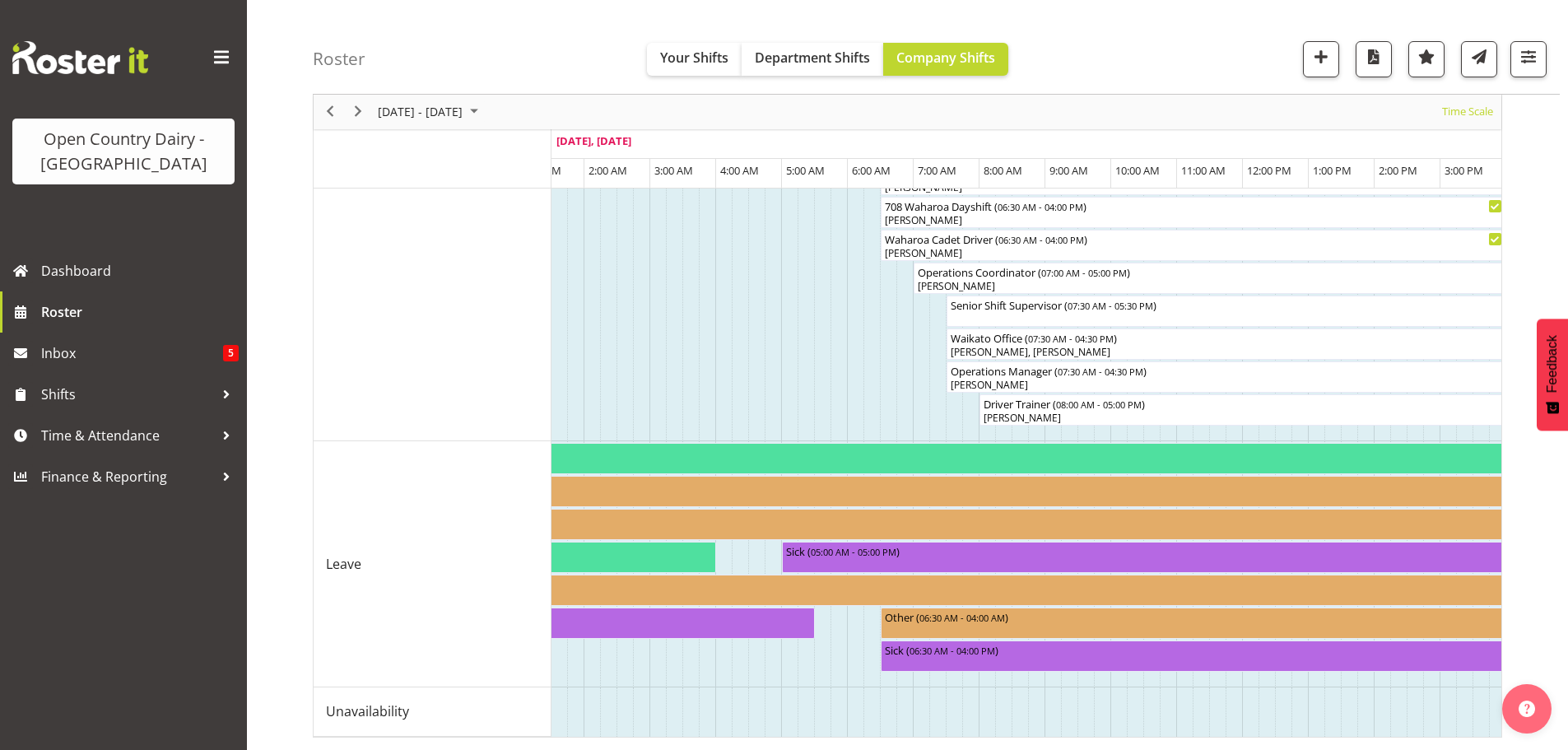
scroll to position [0, 1829]
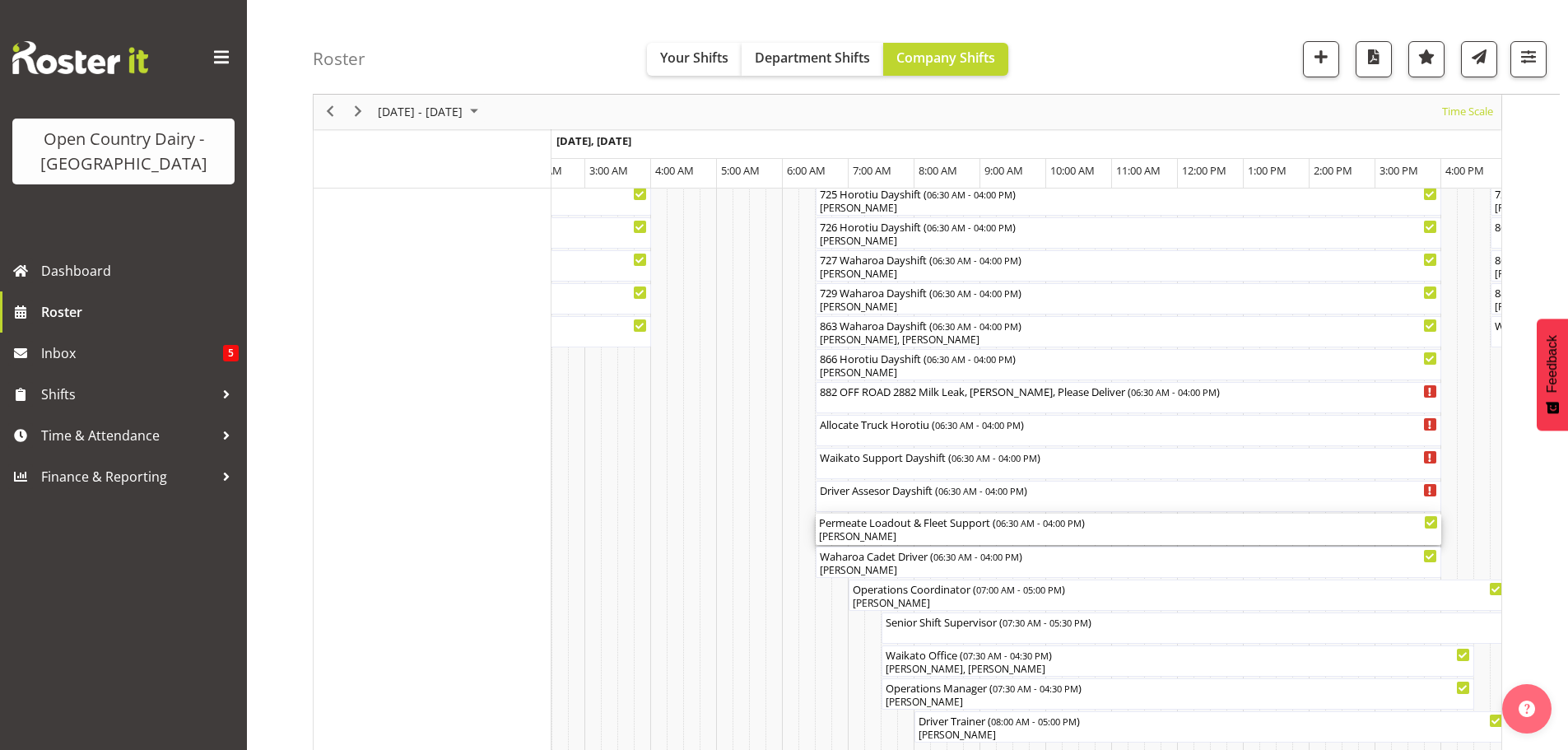
click at [882, 534] on div "[PERSON_NAME]" at bounding box center [1128, 536] width 619 height 15
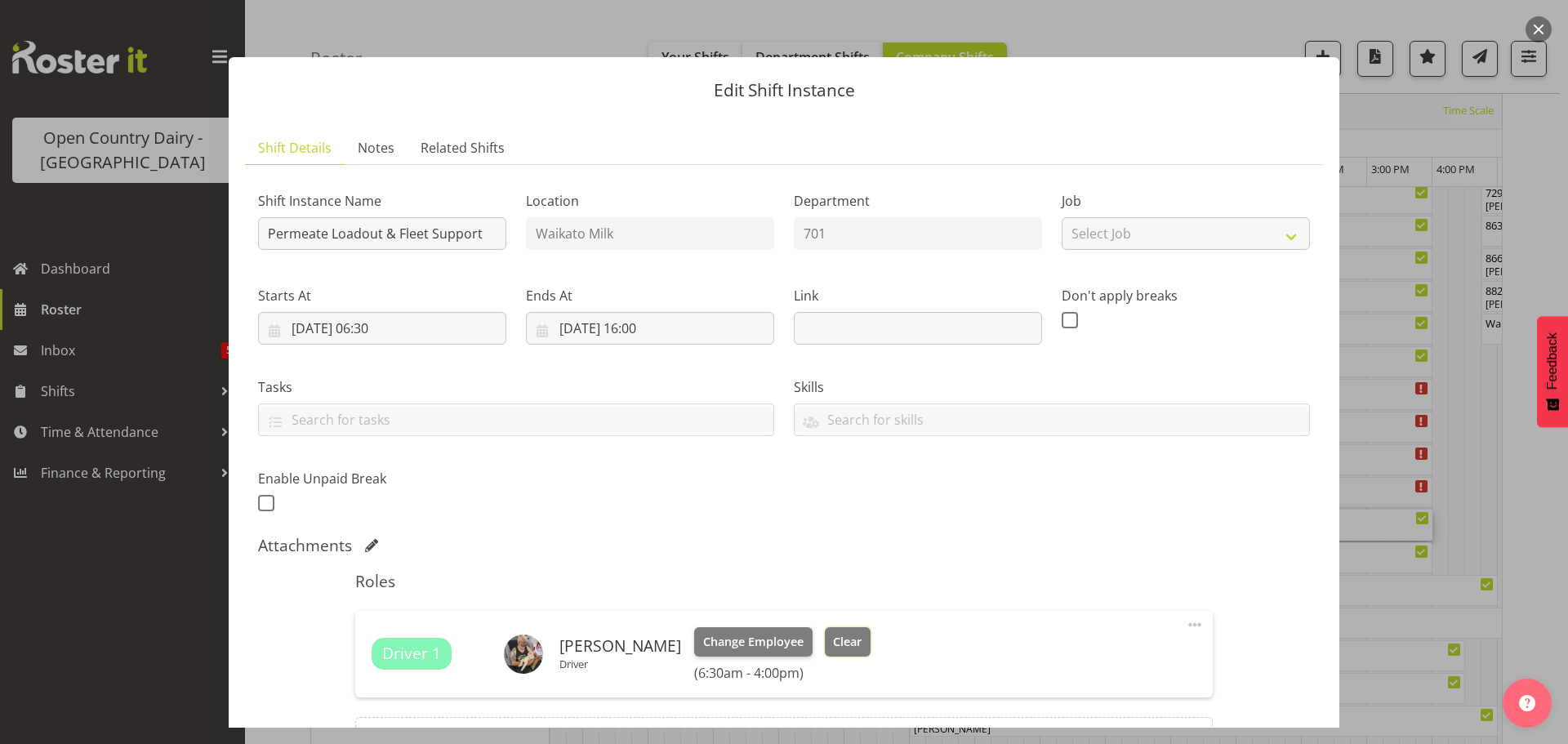
click at [834, 634] on span "Clear" at bounding box center [848, 641] width 29 height 18
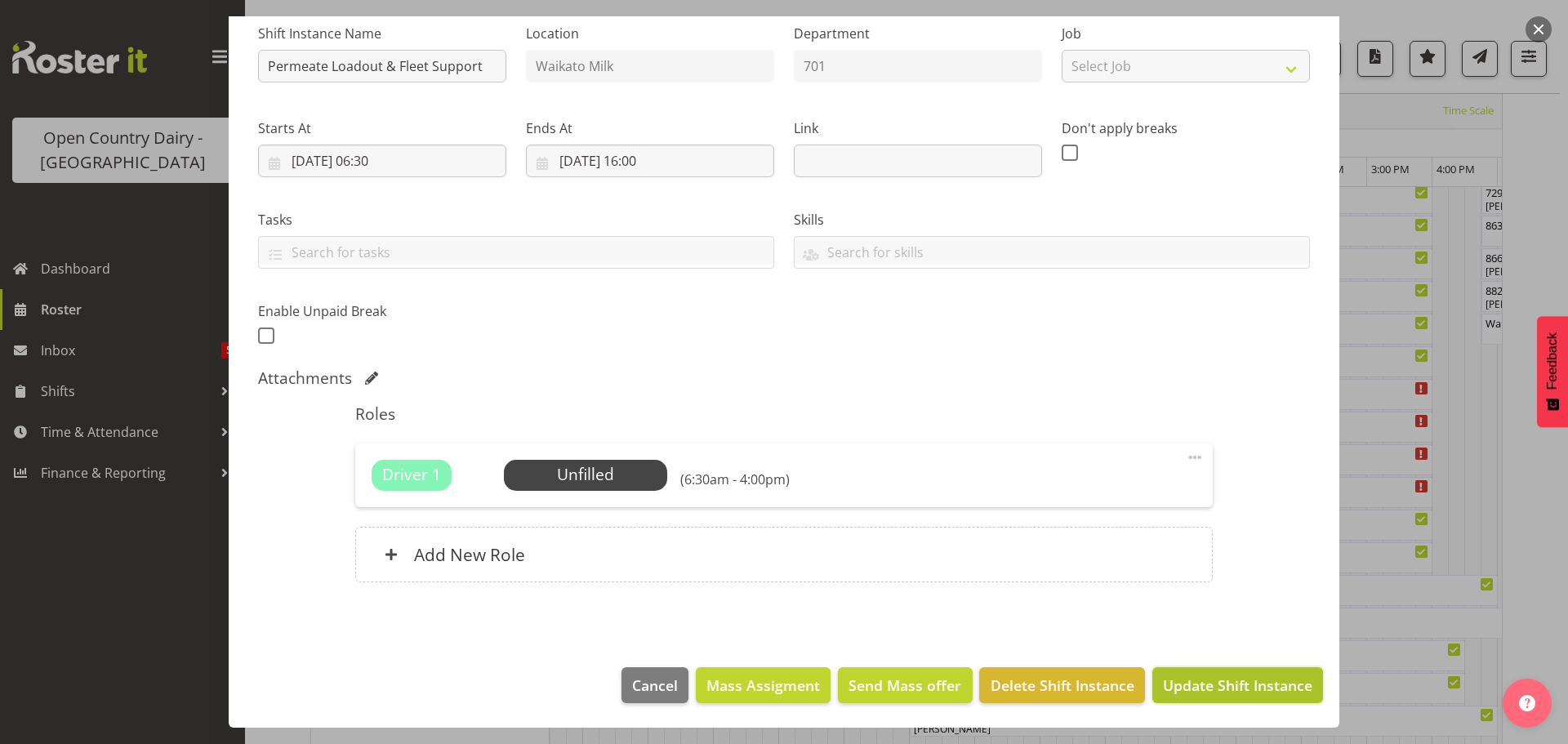
click at [1190, 680] on span "Update Shift Instance" at bounding box center [1238, 685] width 149 height 21
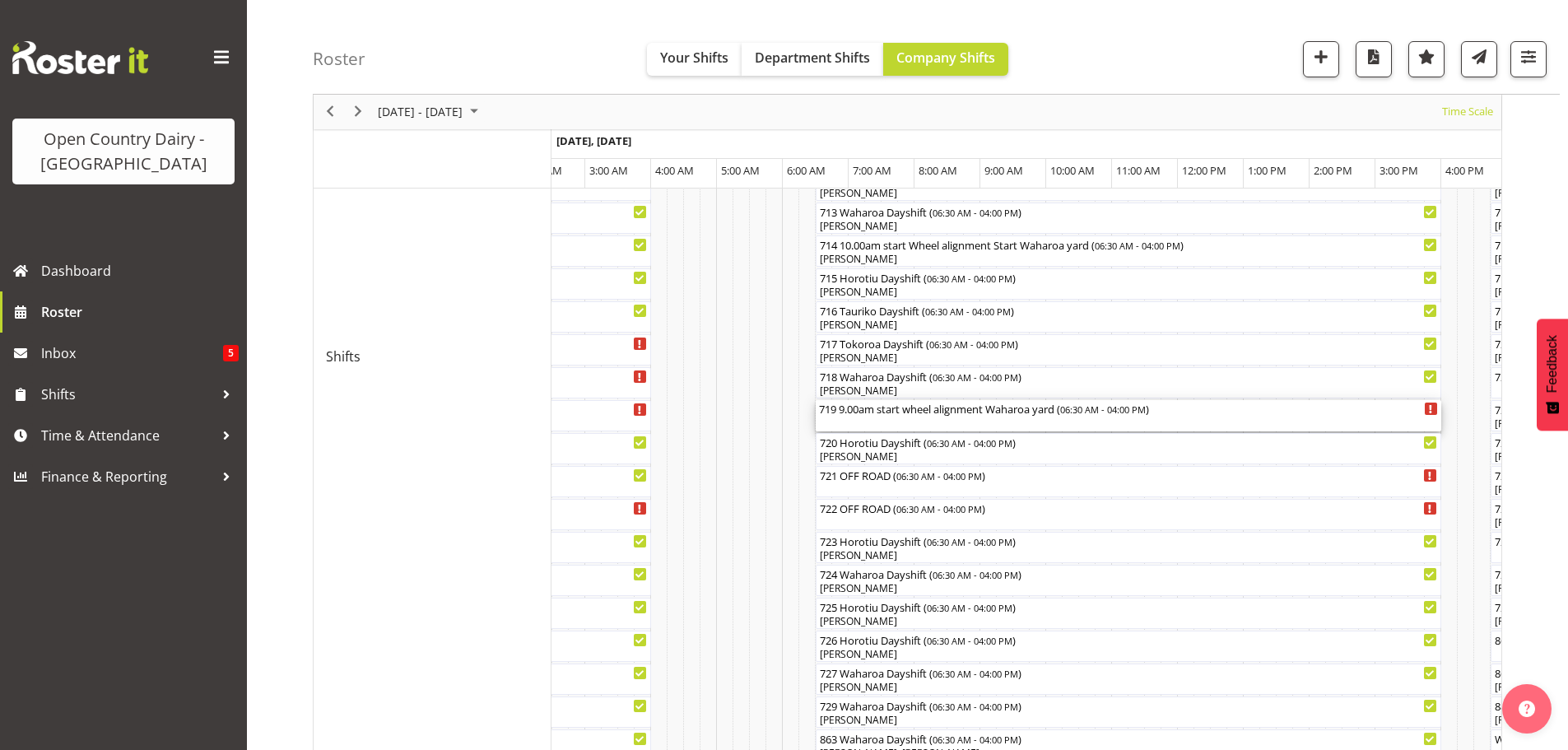
click at [872, 422] on div "719 9.00am start wheel alignment Waharoa yard ( 06:30 AM - 04:00 PM )" at bounding box center [1128, 415] width 619 height 31
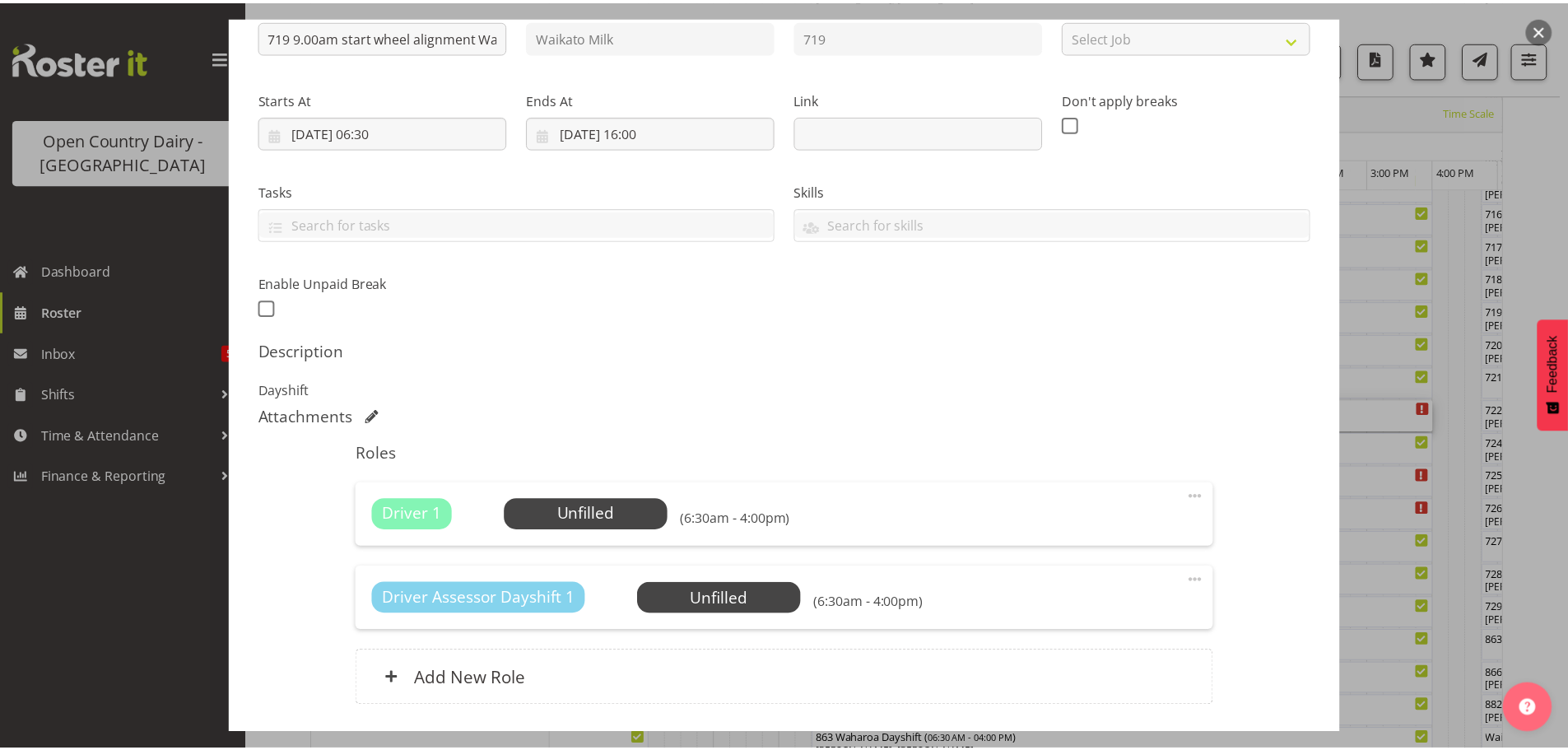
scroll to position [319, 0]
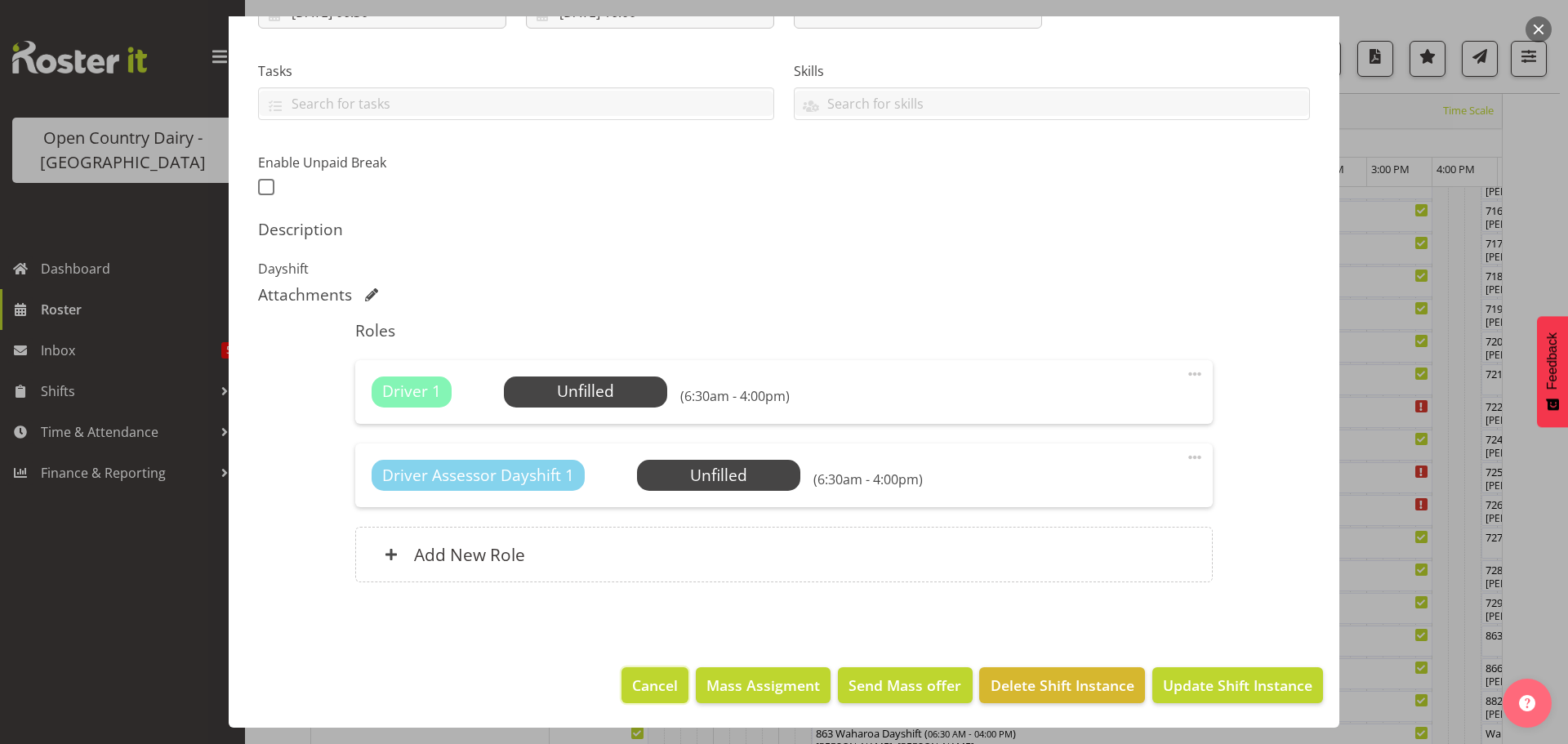
click at [645, 683] on span "Cancel" at bounding box center [654, 685] width 45 height 21
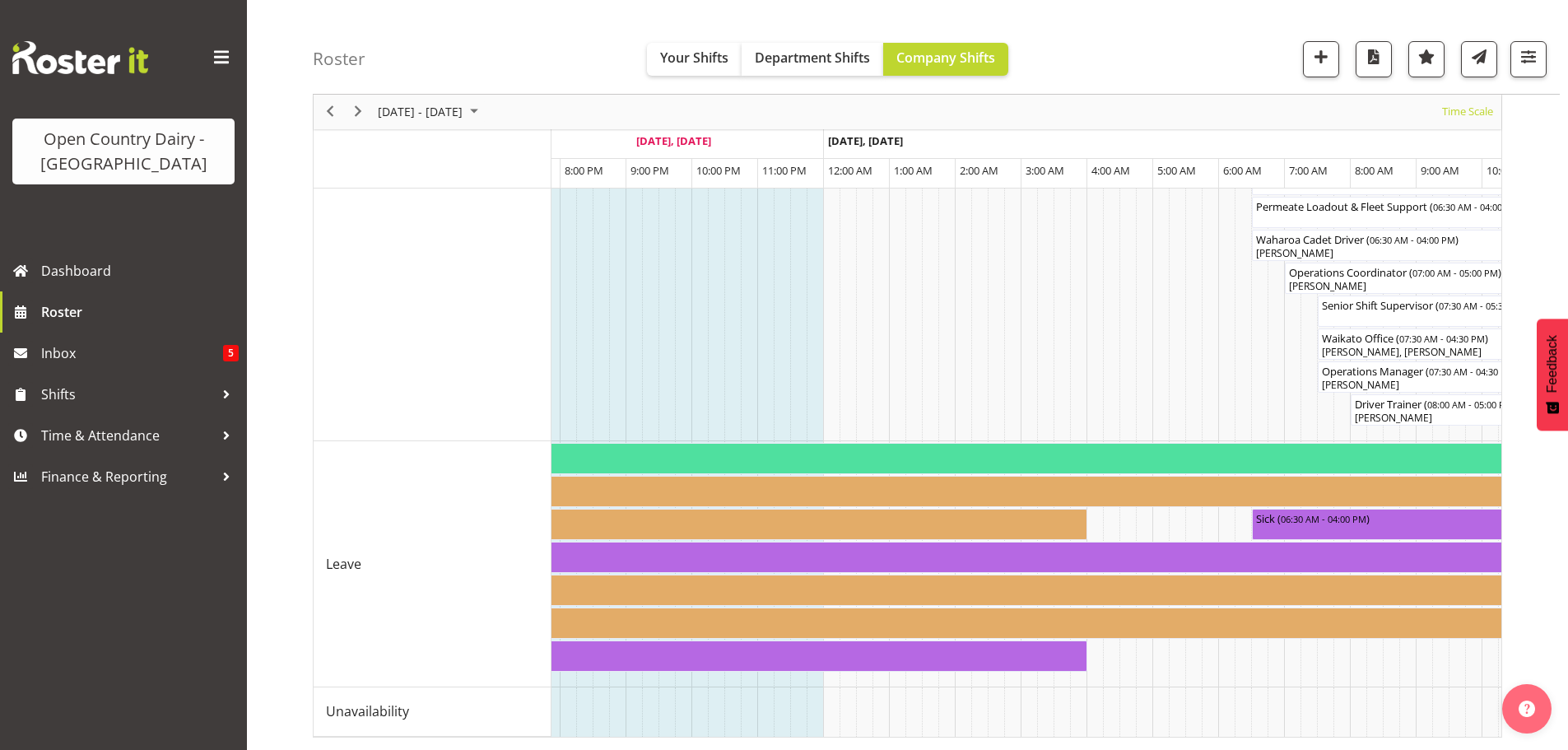
scroll to position [0, 2821]
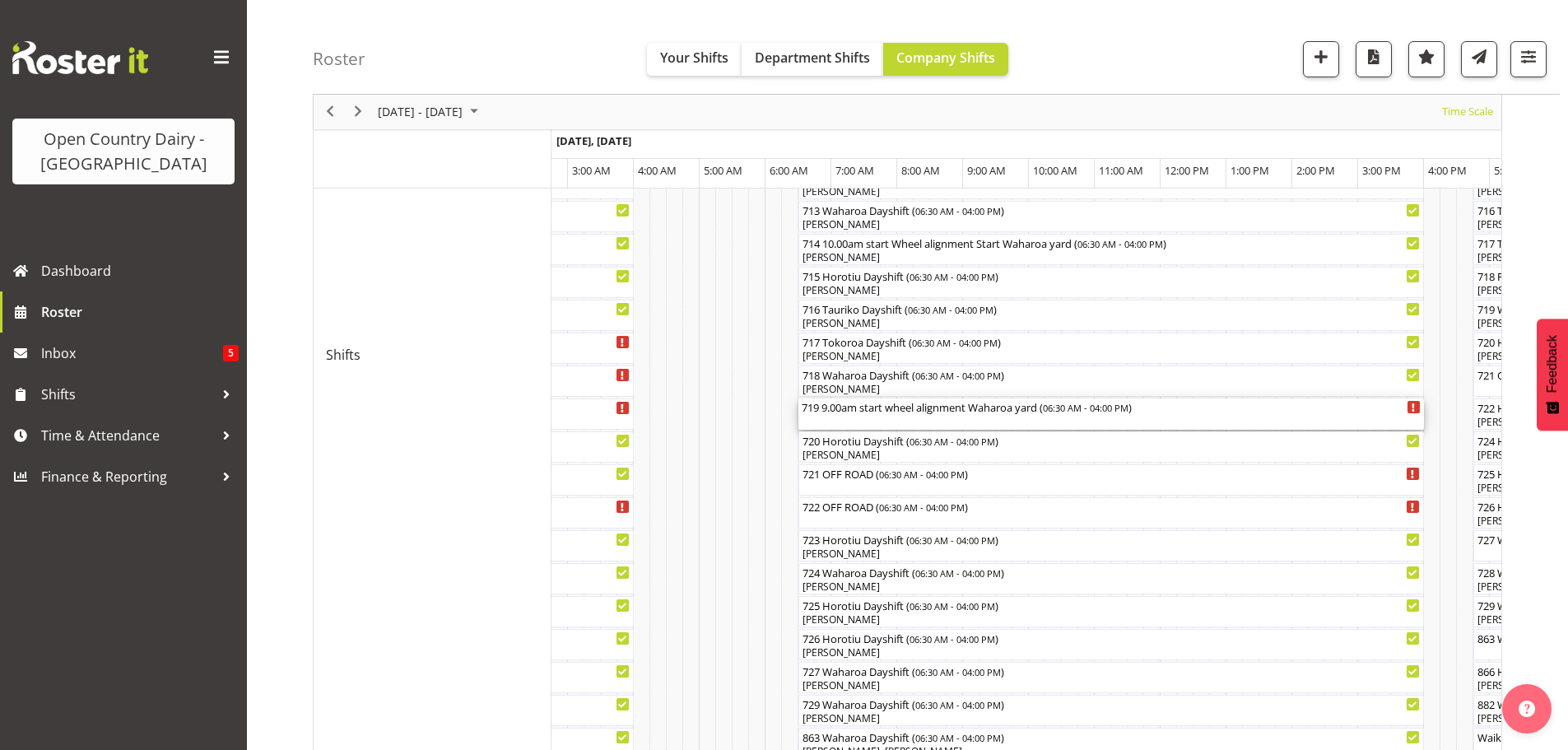
click at [868, 419] on div "719 9.00am start wheel alignment Waharoa yard ( 06:30 AM - 04:00 PM )" at bounding box center [1111, 414] width 619 height 31
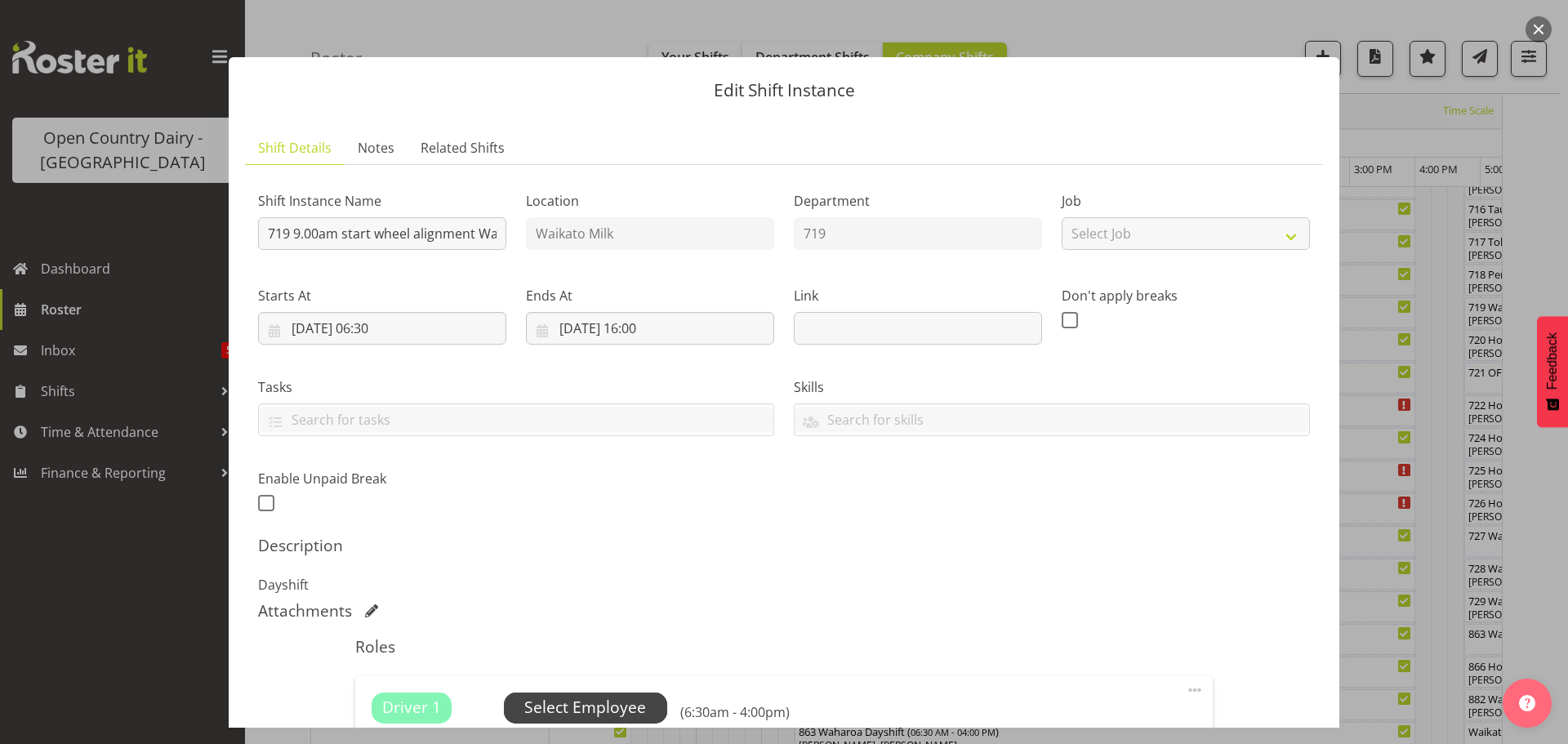
click at [594, 704] on span "Select Employee" at bounding box center [586, 707] width 122 height 23
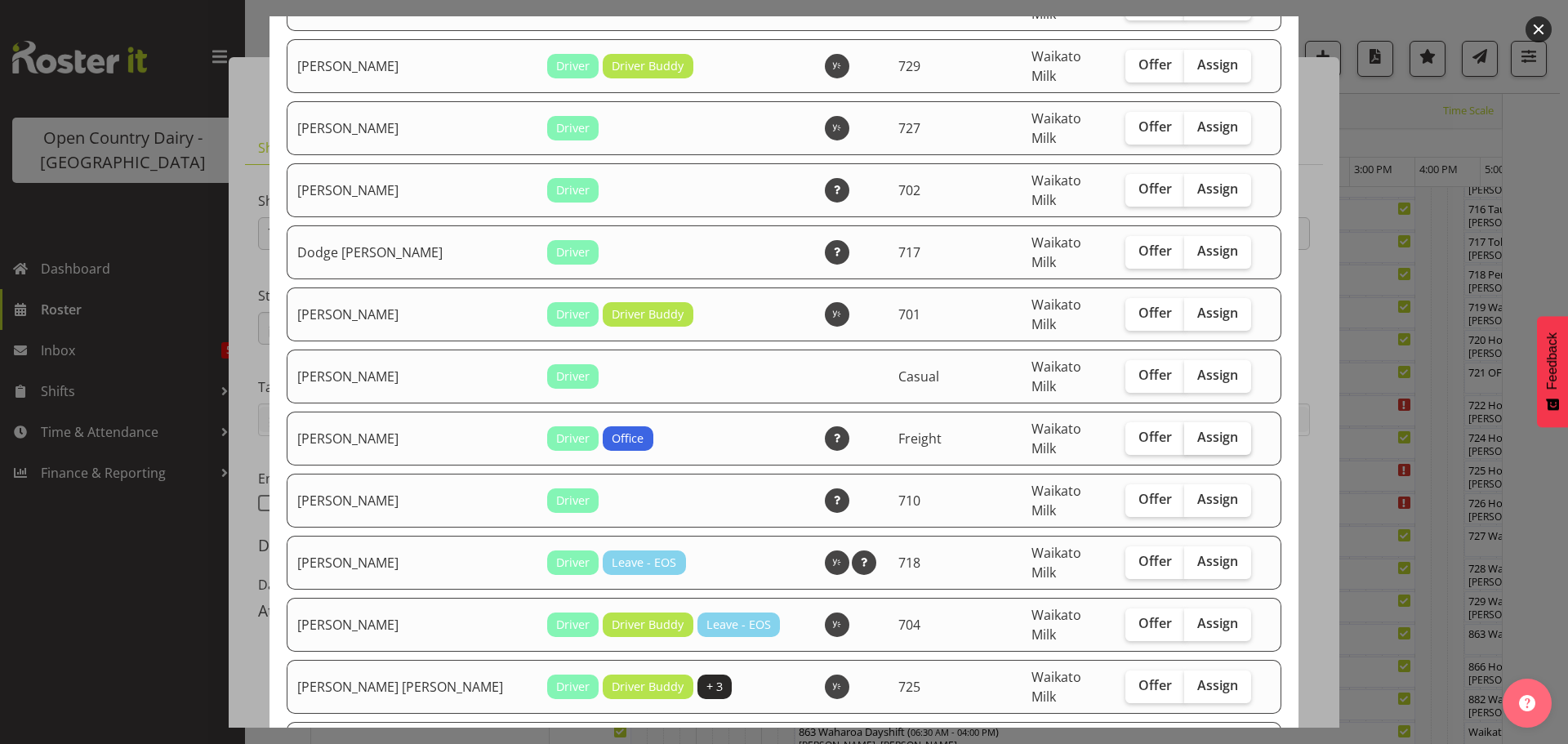
click at [1197, 429] on span "Assign" at bounding box center [1218, 436] width 41 height 16
click at [1192, 432] on input "Assign" at bounding box center [1190, 436] width 11 height 11
checkbox input "true"
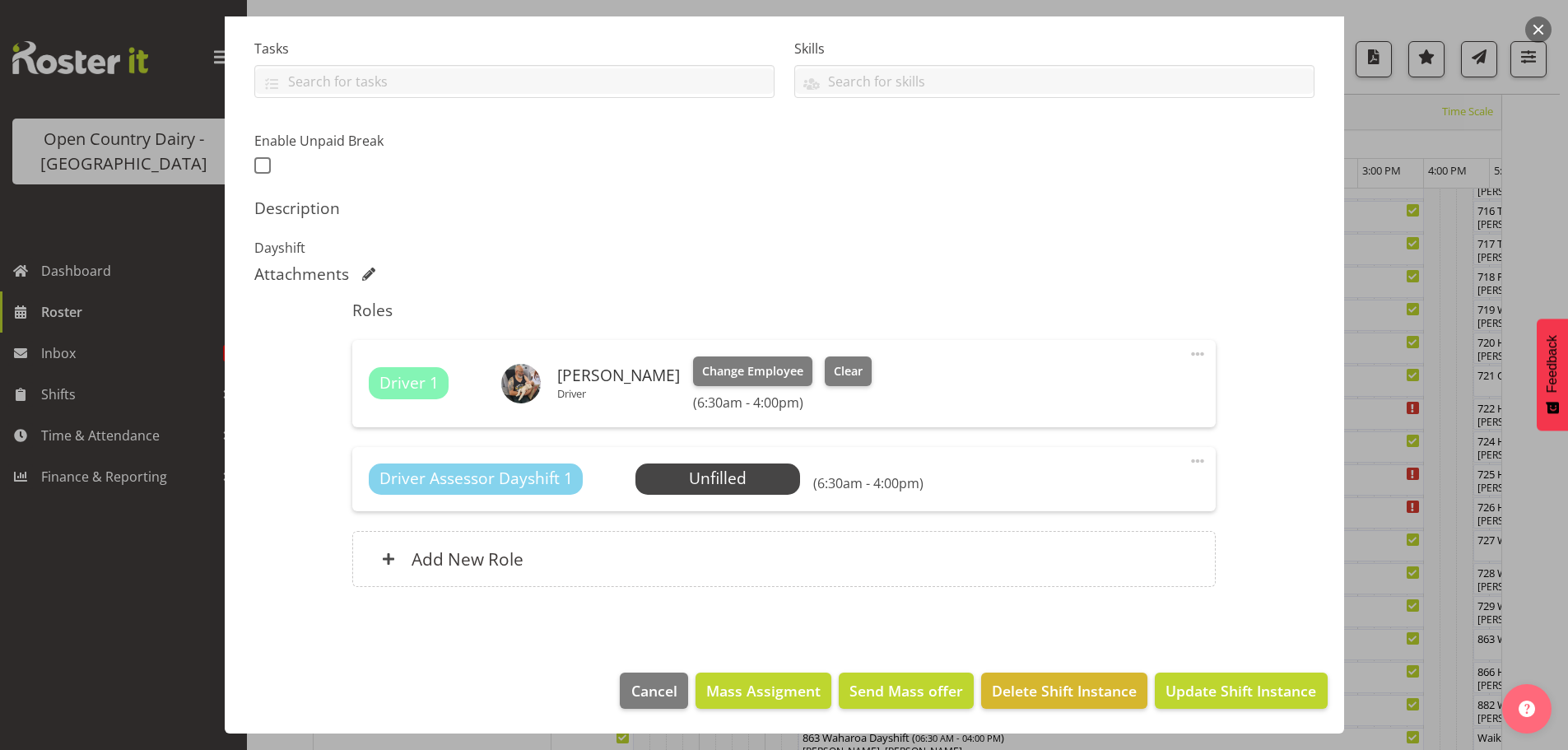
click at [1188, 455] on span at bounding box center [1197, 460] width 20 height 20
click at [1080, 555] on link "Delete" at bounding box center [1128, 556] width 158 height 29
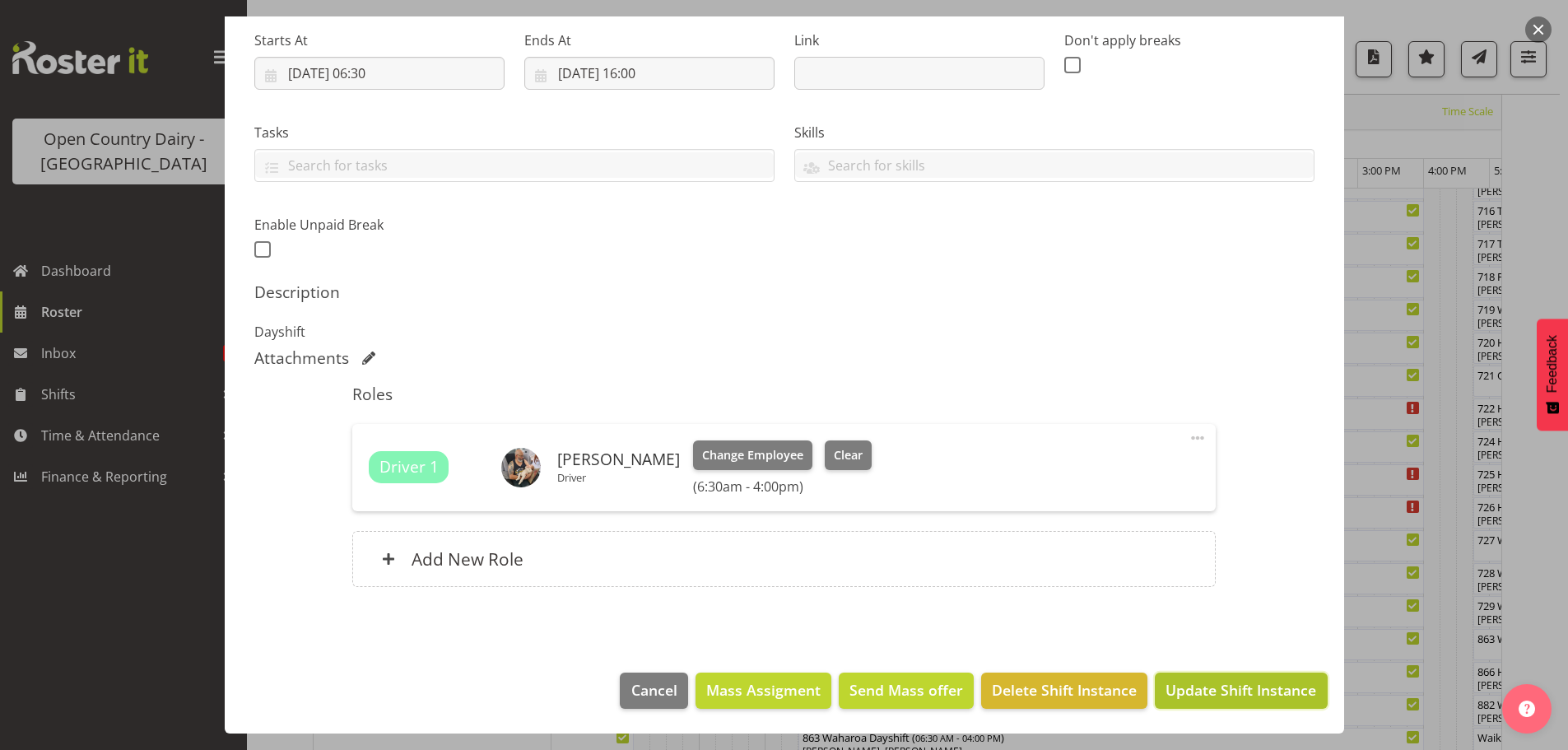
click at [1235, 692] on span "Update Shift Instance" at bounding box center [1240, 690] width 150 height 21
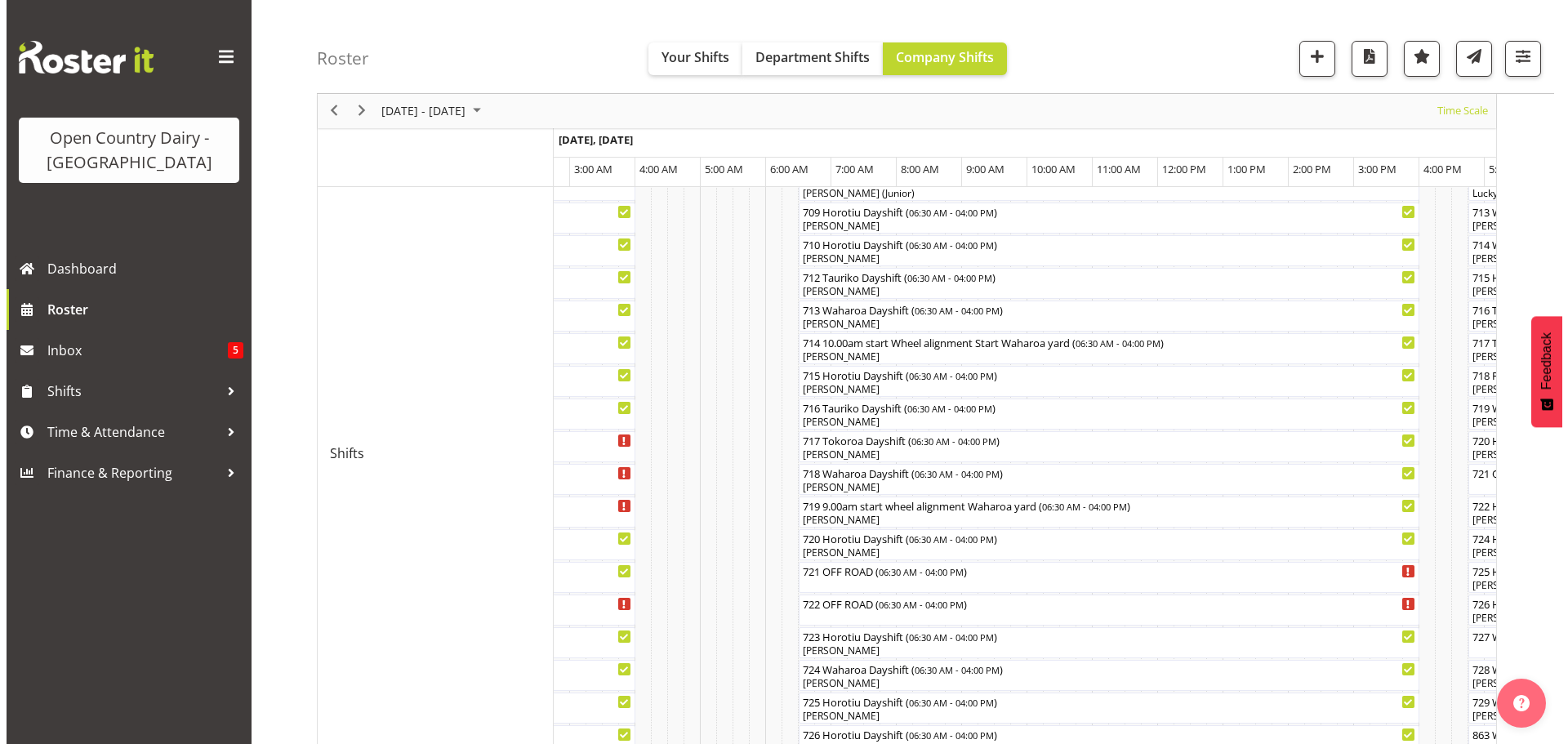
scroll to position [631, 0]
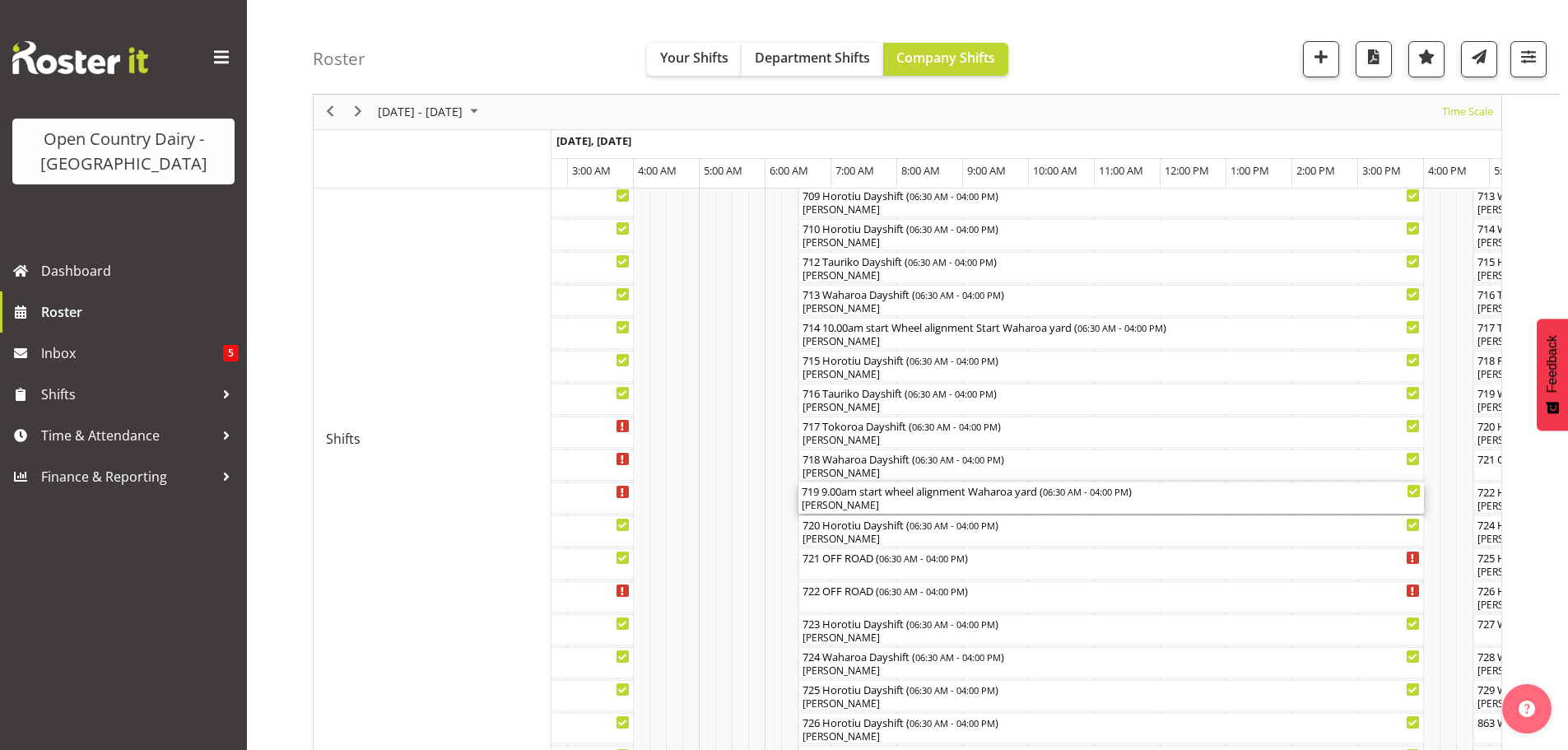
click at [889, 504] on div "[PERSON_NAME]" at bounding box center [1111, 505] width 619 height 15
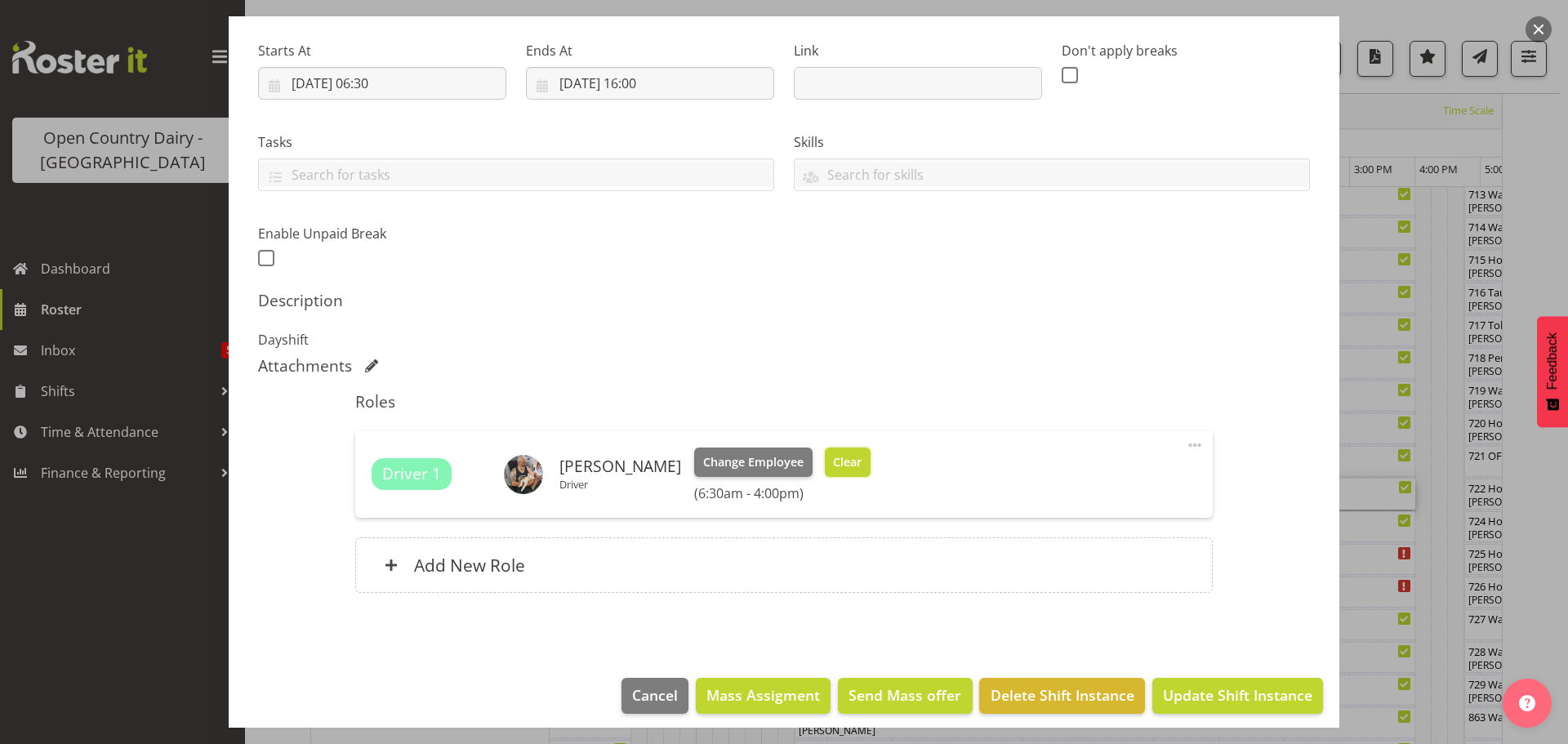
click at [835, 461] on span "Clear" at bounding box center [848, 461] width 29 height 18
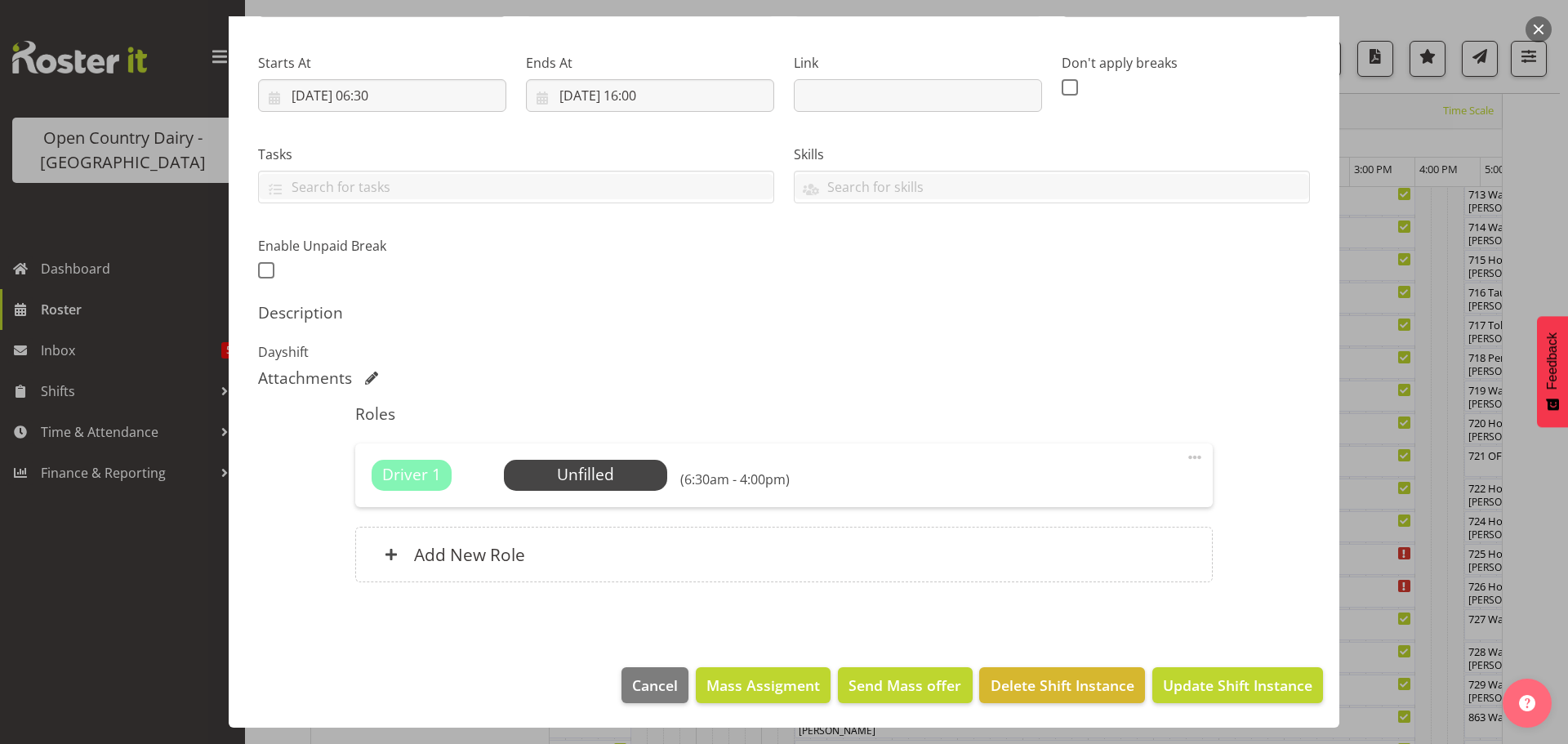
scroll to position [233, 0]
click at [1202, 683] on span "Update Shift Instance" at bounding box center [1238, 685] width 149 height 21
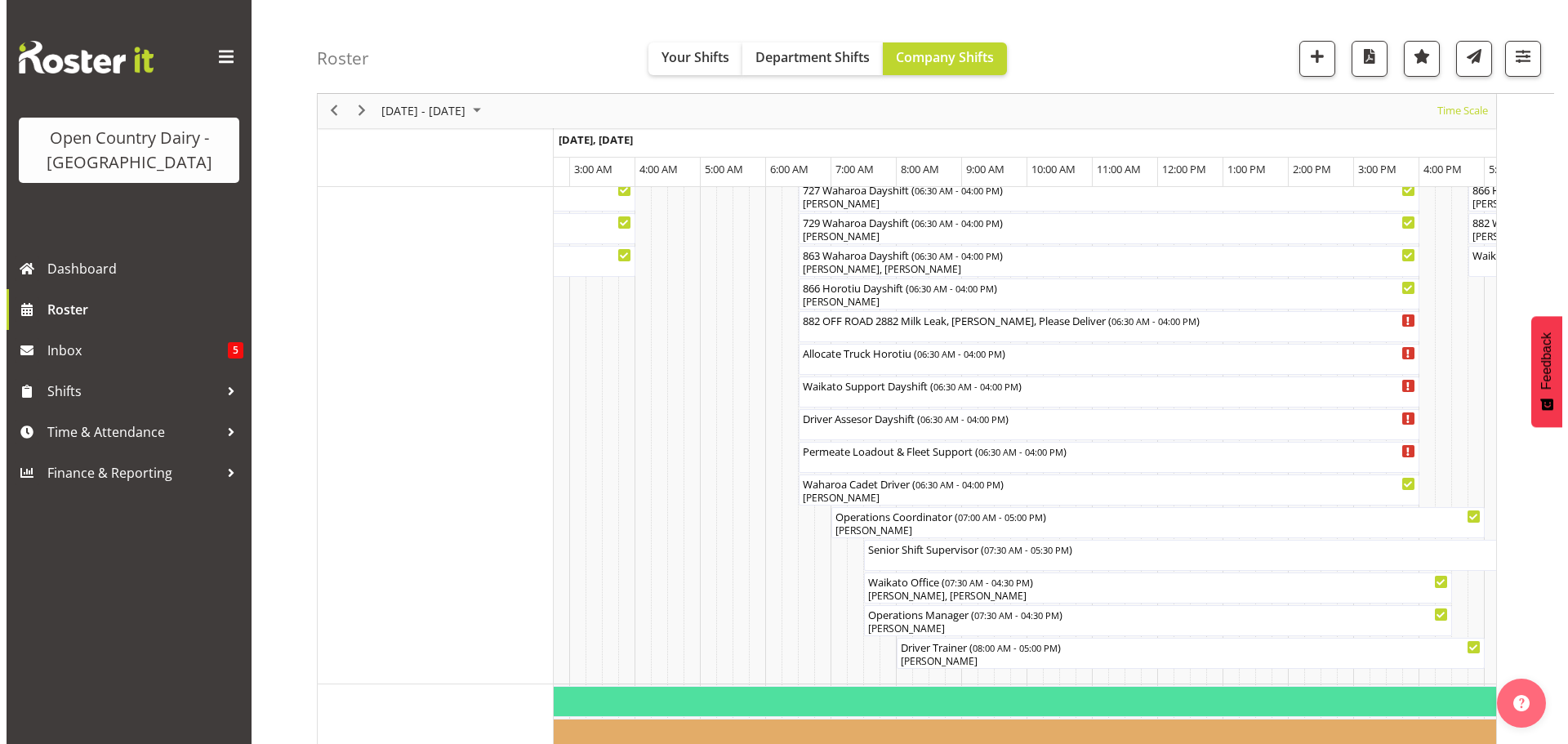
scroll to position [1203, 0]
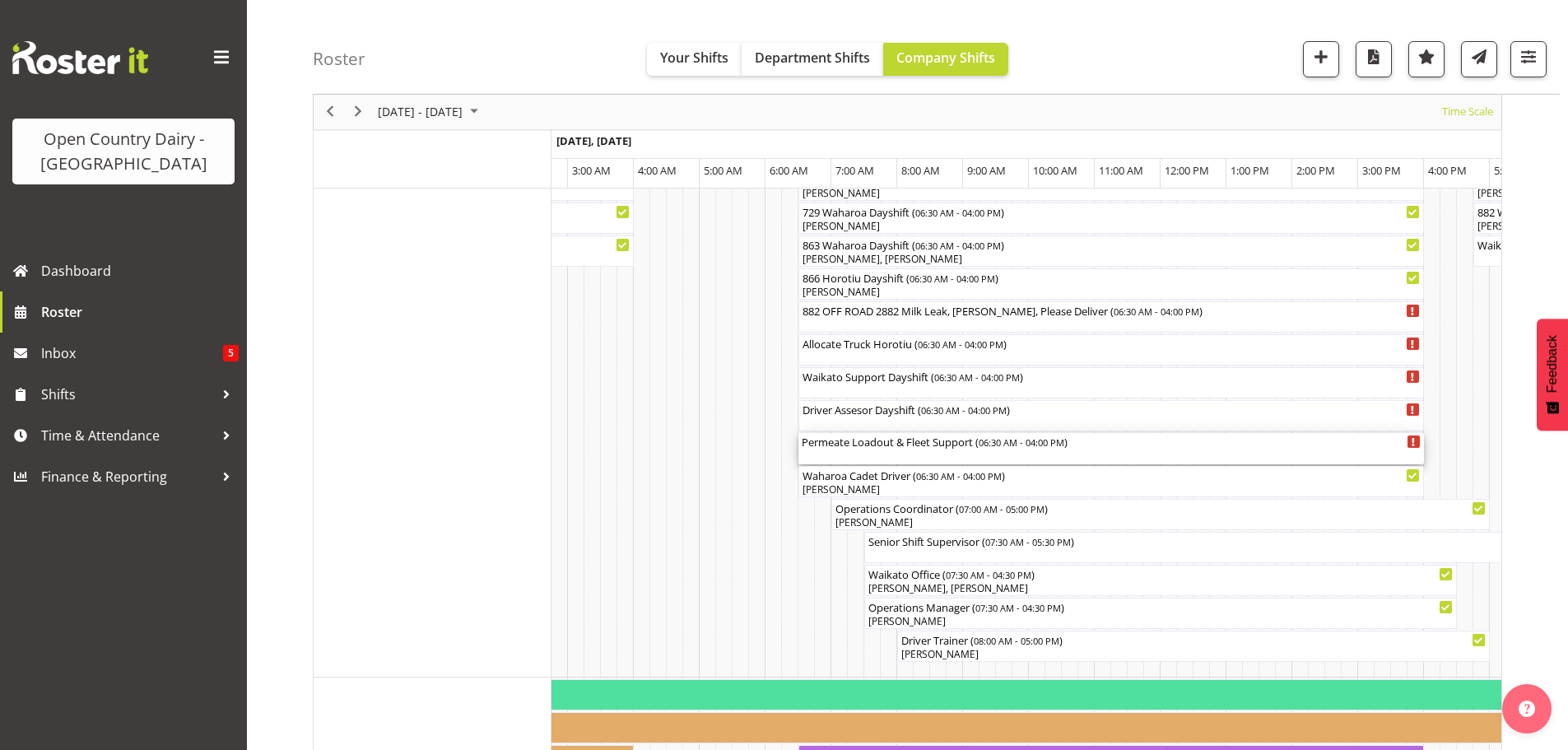
click at [871, 451] on div "Permeate Loadout & Fleet Support ( 06:30 AM - 04:00 PM )" at bounding box center [1111, 449] width 619 height 31
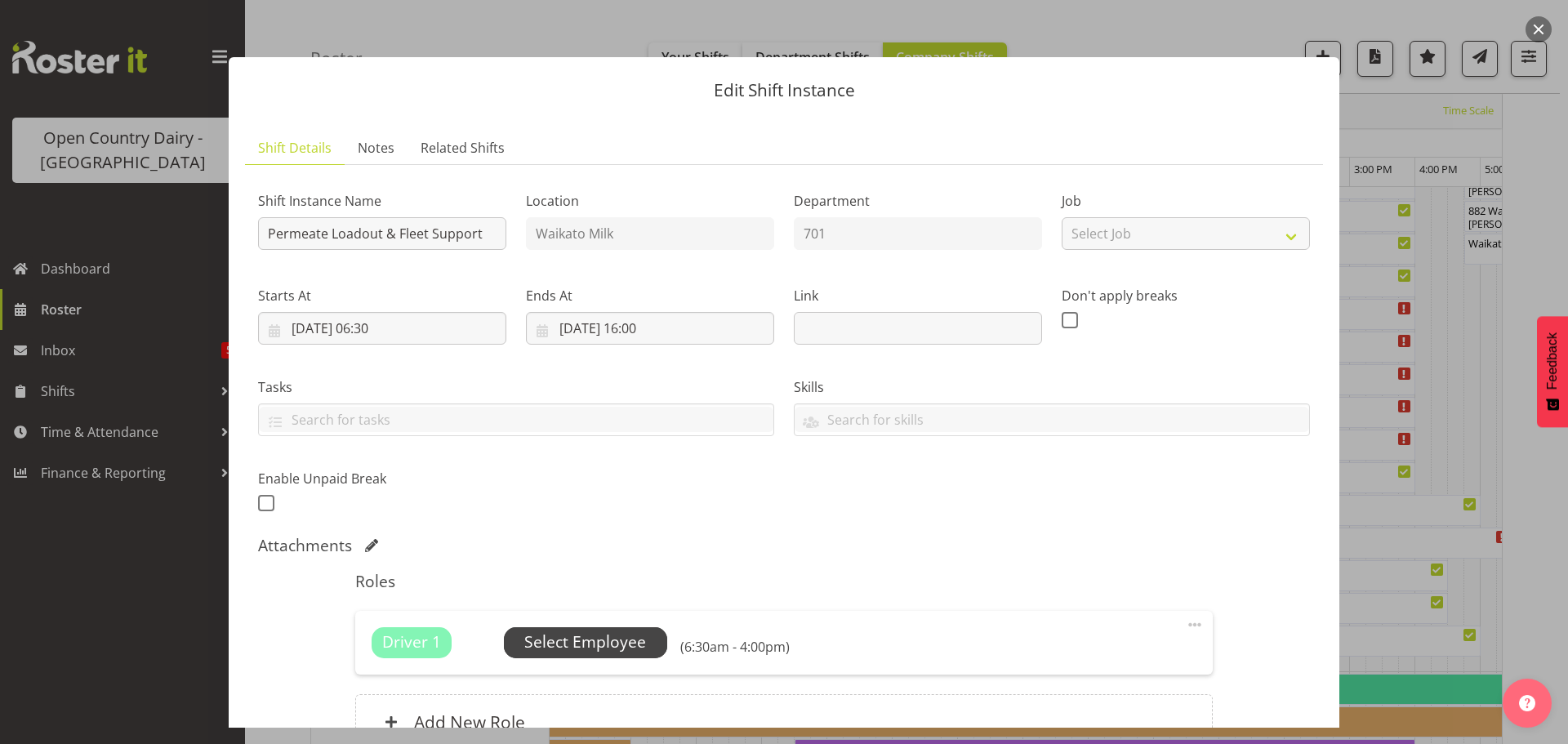
click at [576, 635] on span "Select Employee" at bounding box center [586, 642] width 122 height 23
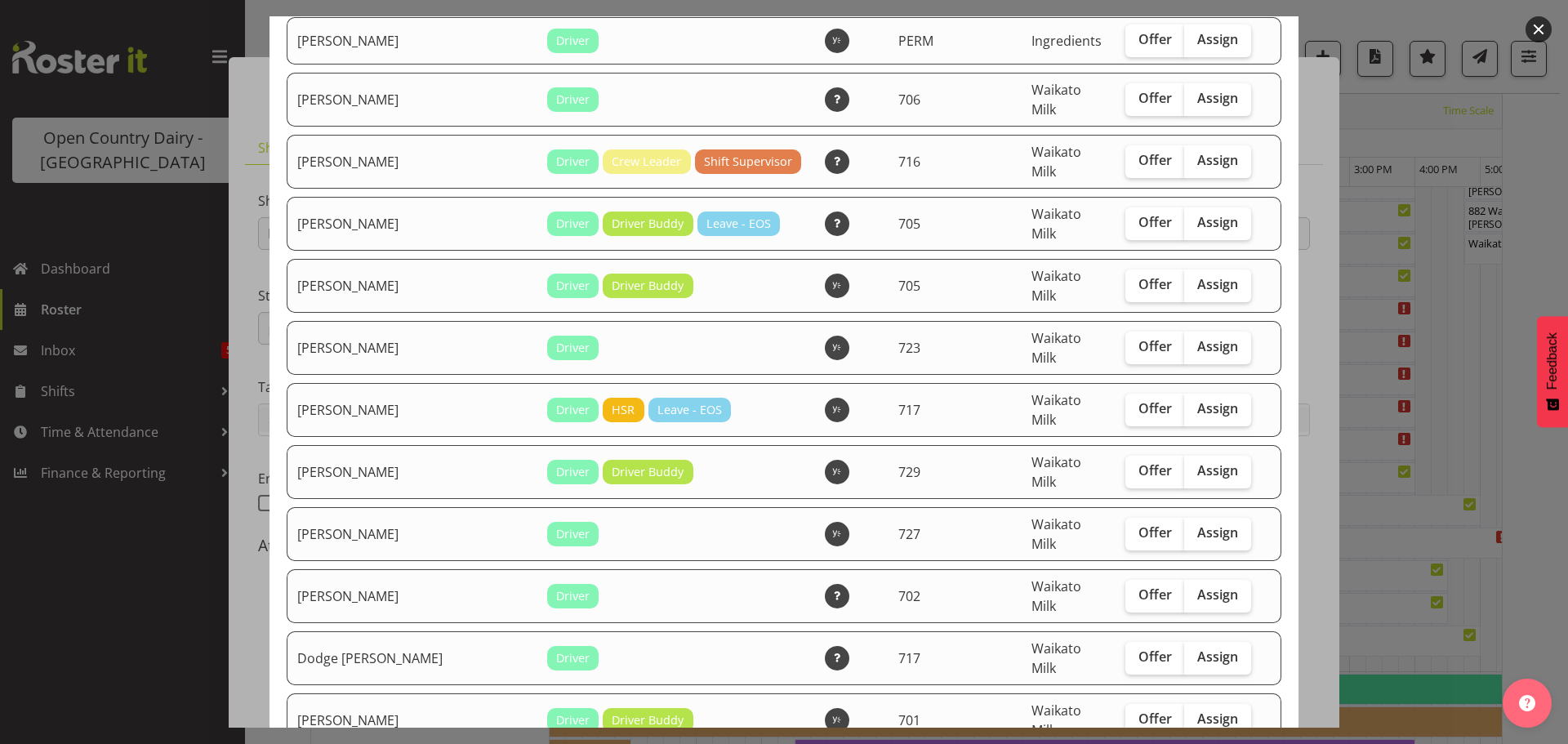
scroll to position [408, 0]
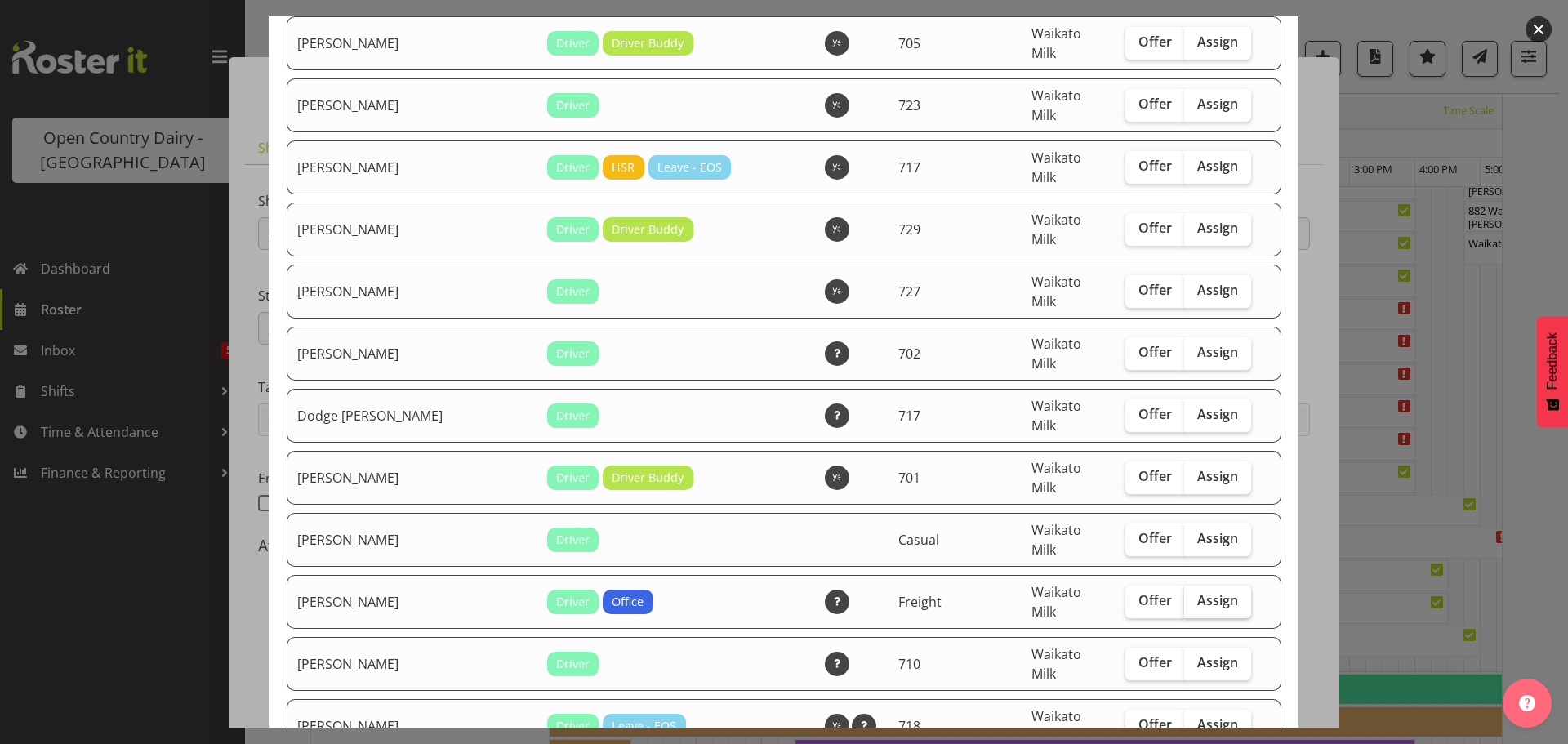
click at [1197, 592] on span "Assign" at bounding box center [1218, 600] width 41 height 16
click at [1188, 595] on input "Assign" at bounding box center [1190, 600] width 11 height 11
checkbox input "true"
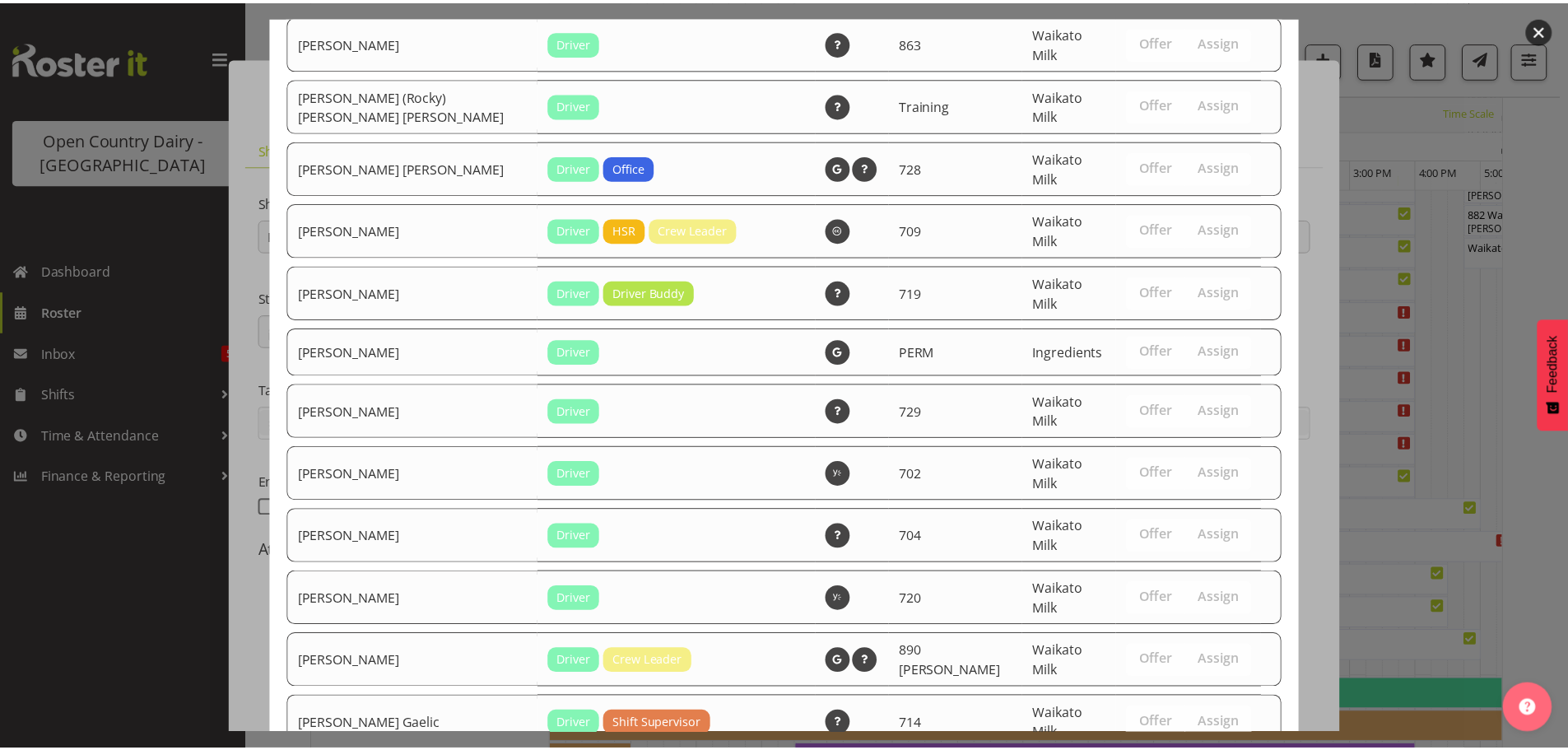
scroll to position [2288, 0]
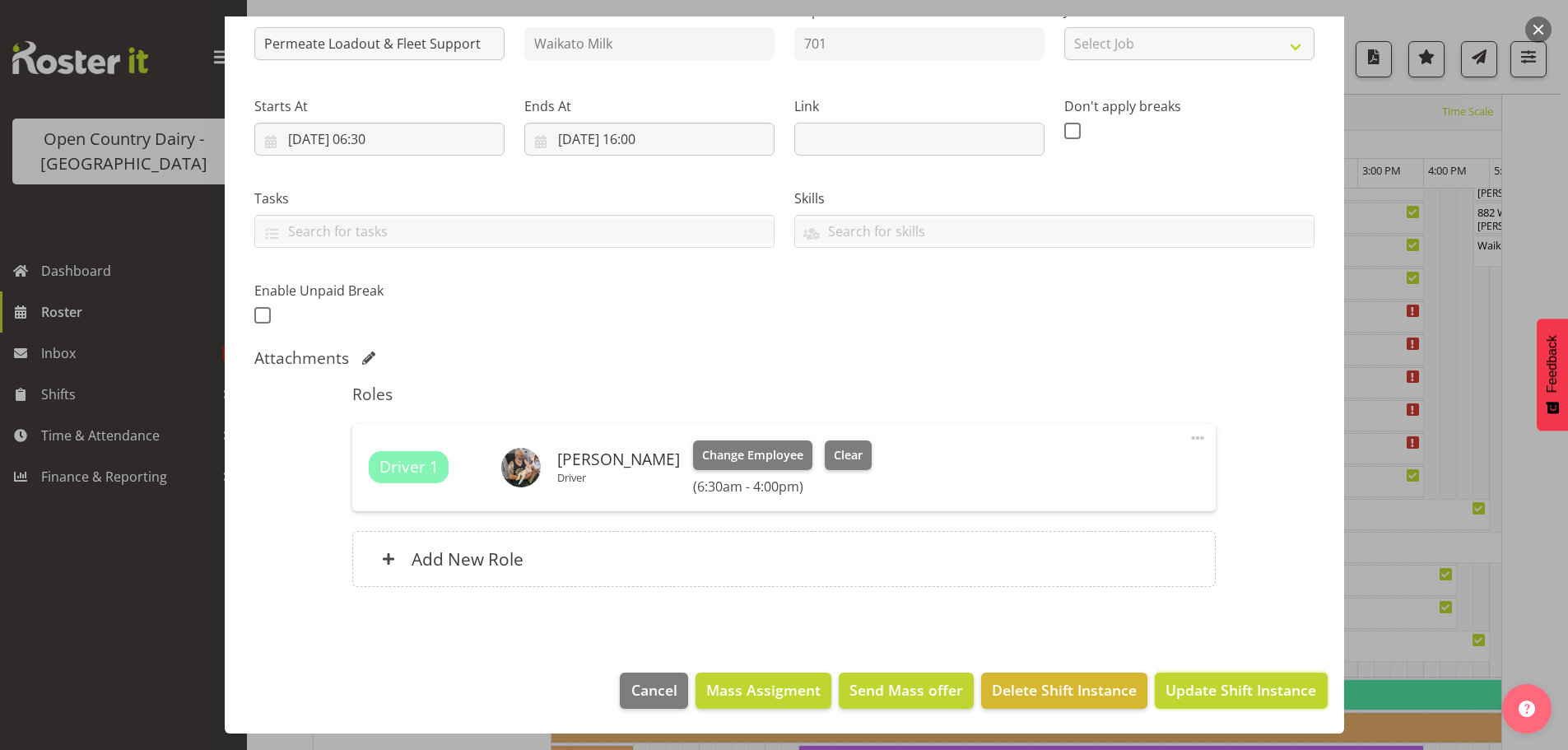
drag, startPoint x: 1216, startPoint y: 691, endPoint x: 1213, endPoint y: 682, distance: 9.5
click at [1216, 689] on span "Update Shift Instance" at bounding box center [1240, 690] width 150 height 21
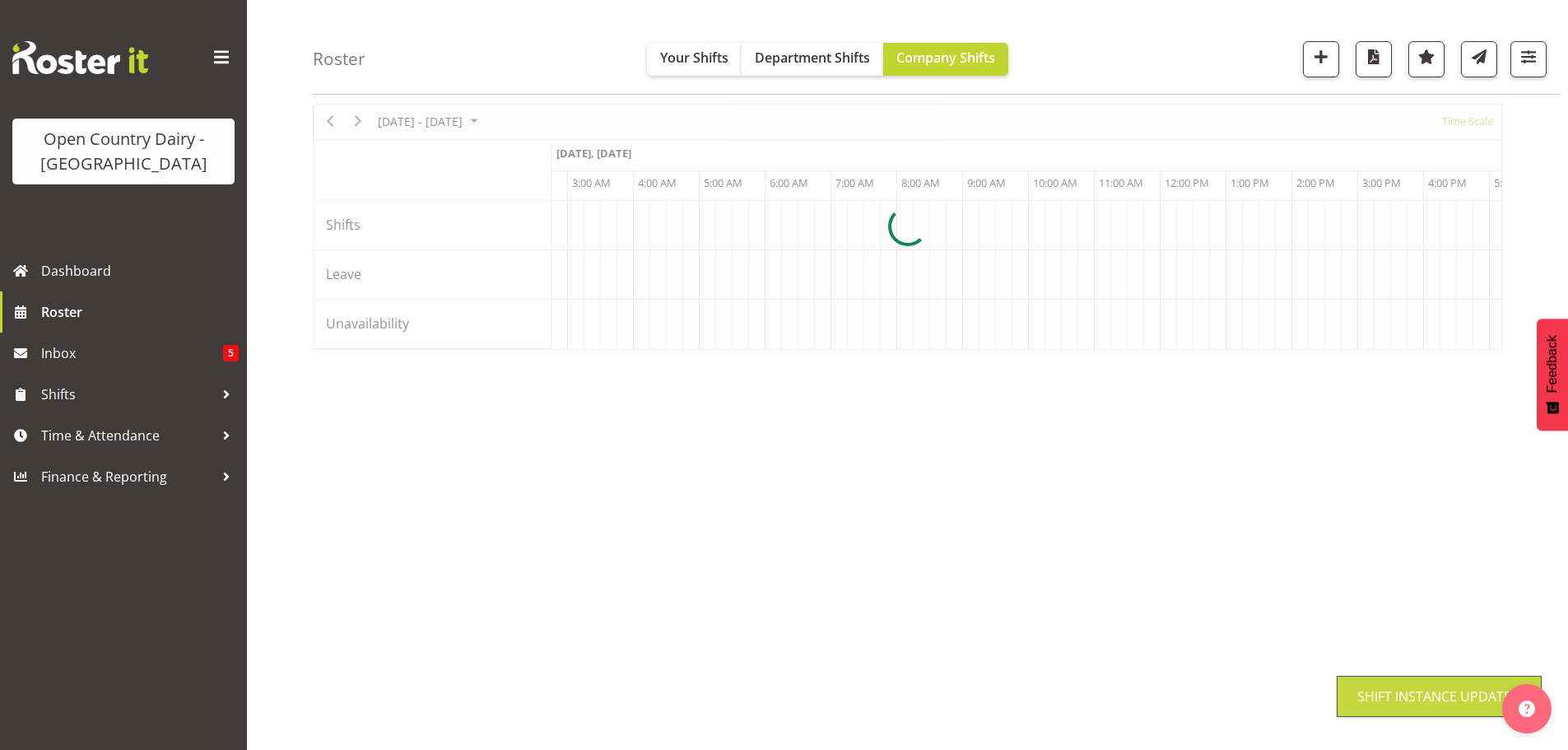
scroll to position [60, 0]
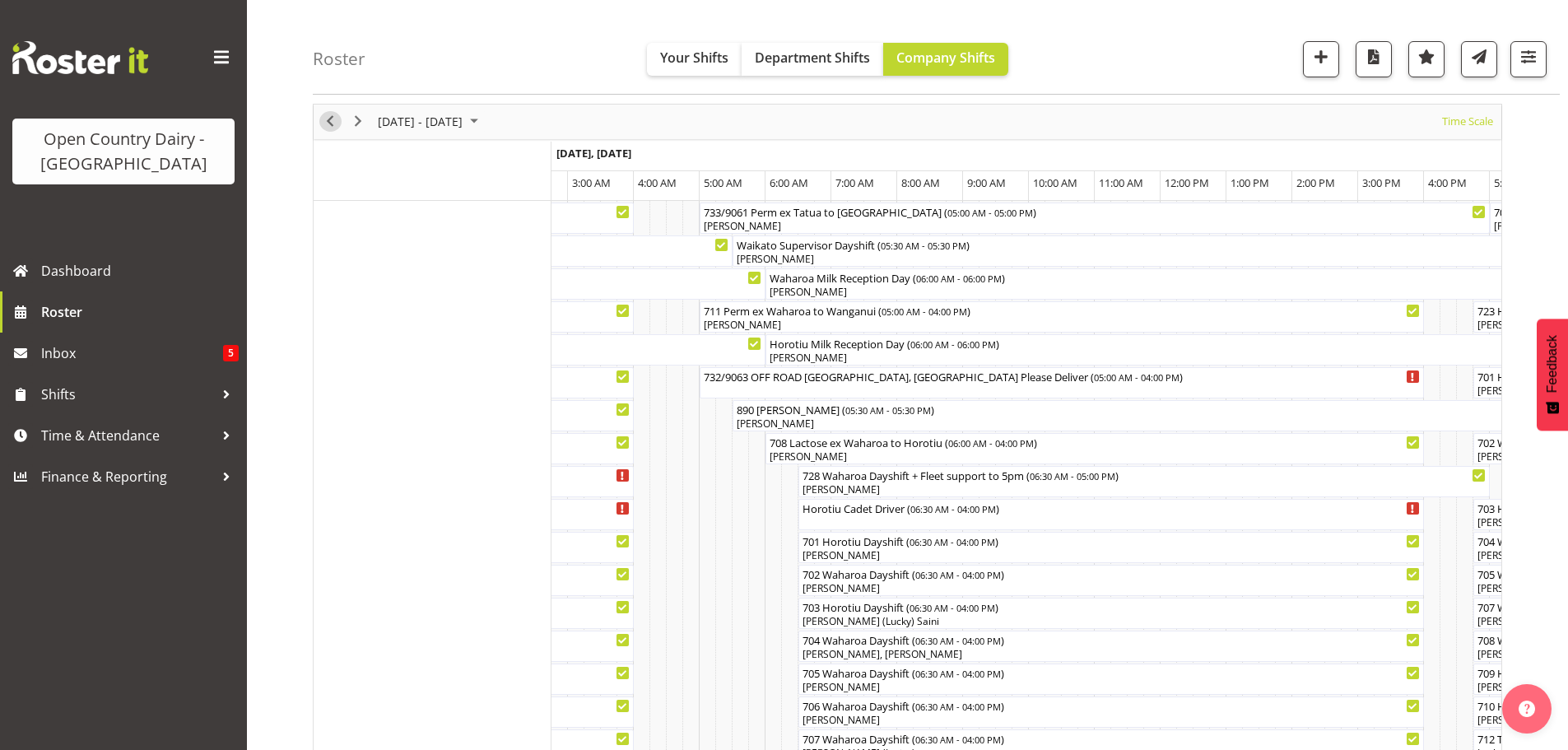
click at [326, 120] on span "Previous" at bounding box center [330, 121] width 20 height 20
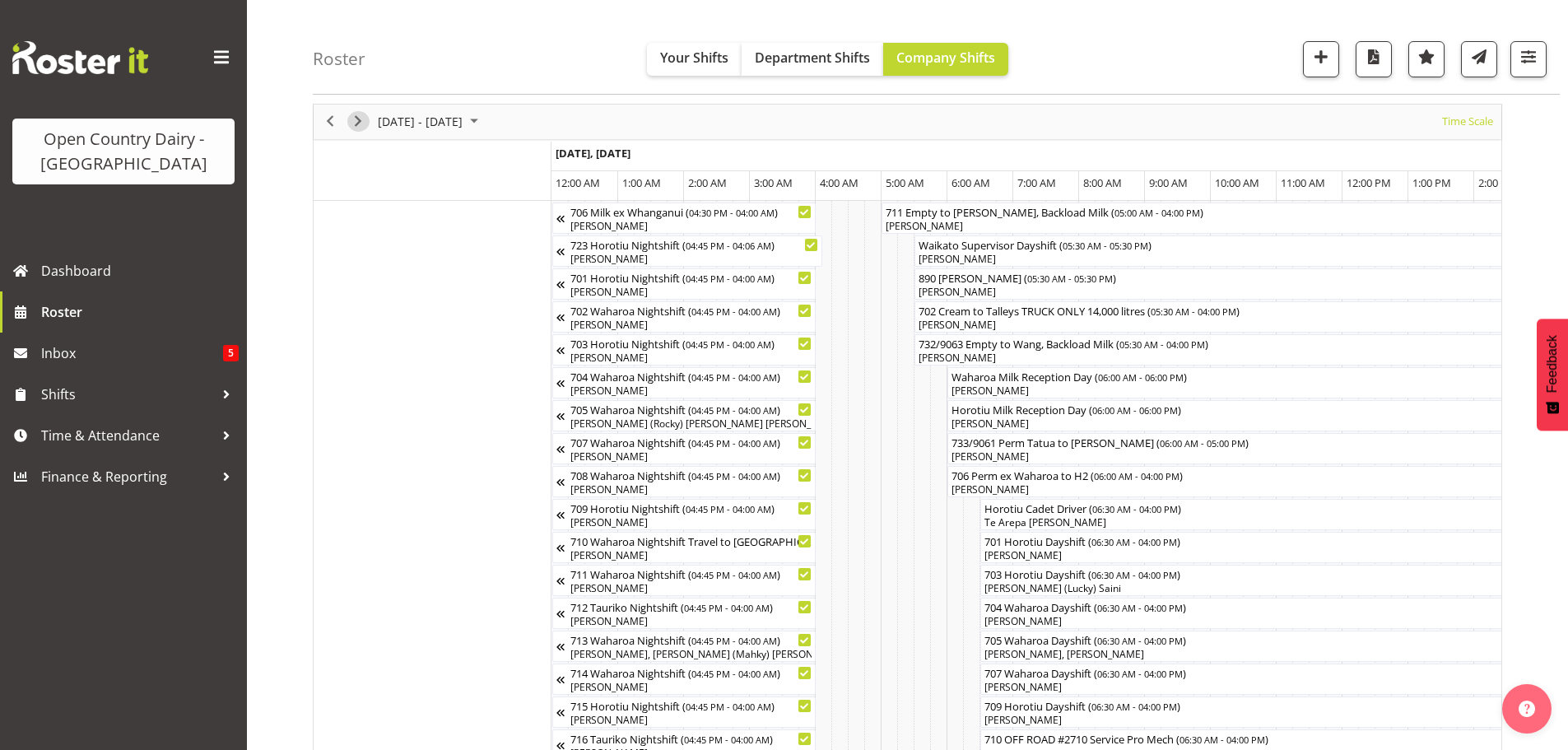
click at [356, 119] on span "Next" at bounding box center [358, 121] width 20 height 20
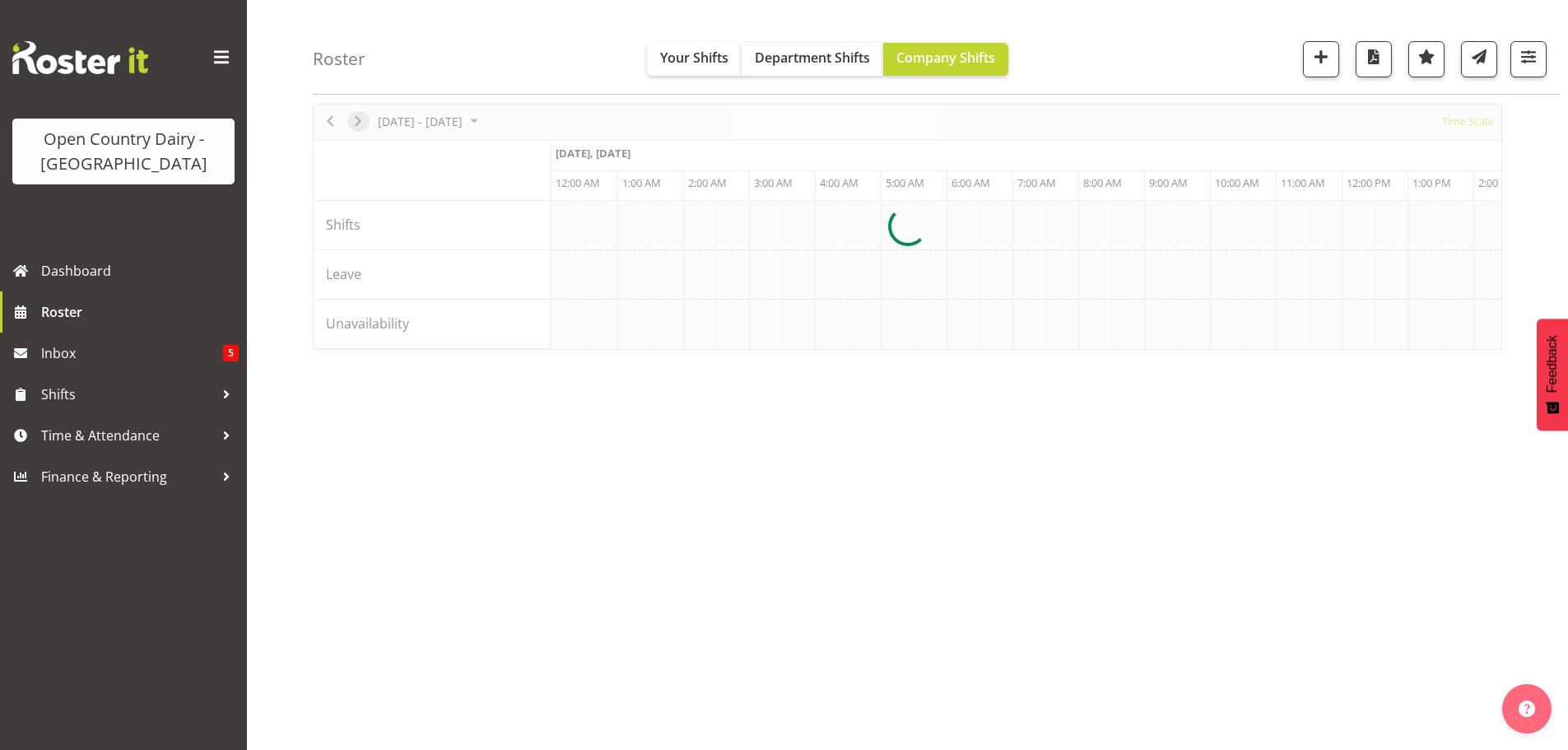
scroll to position [0, 1580]
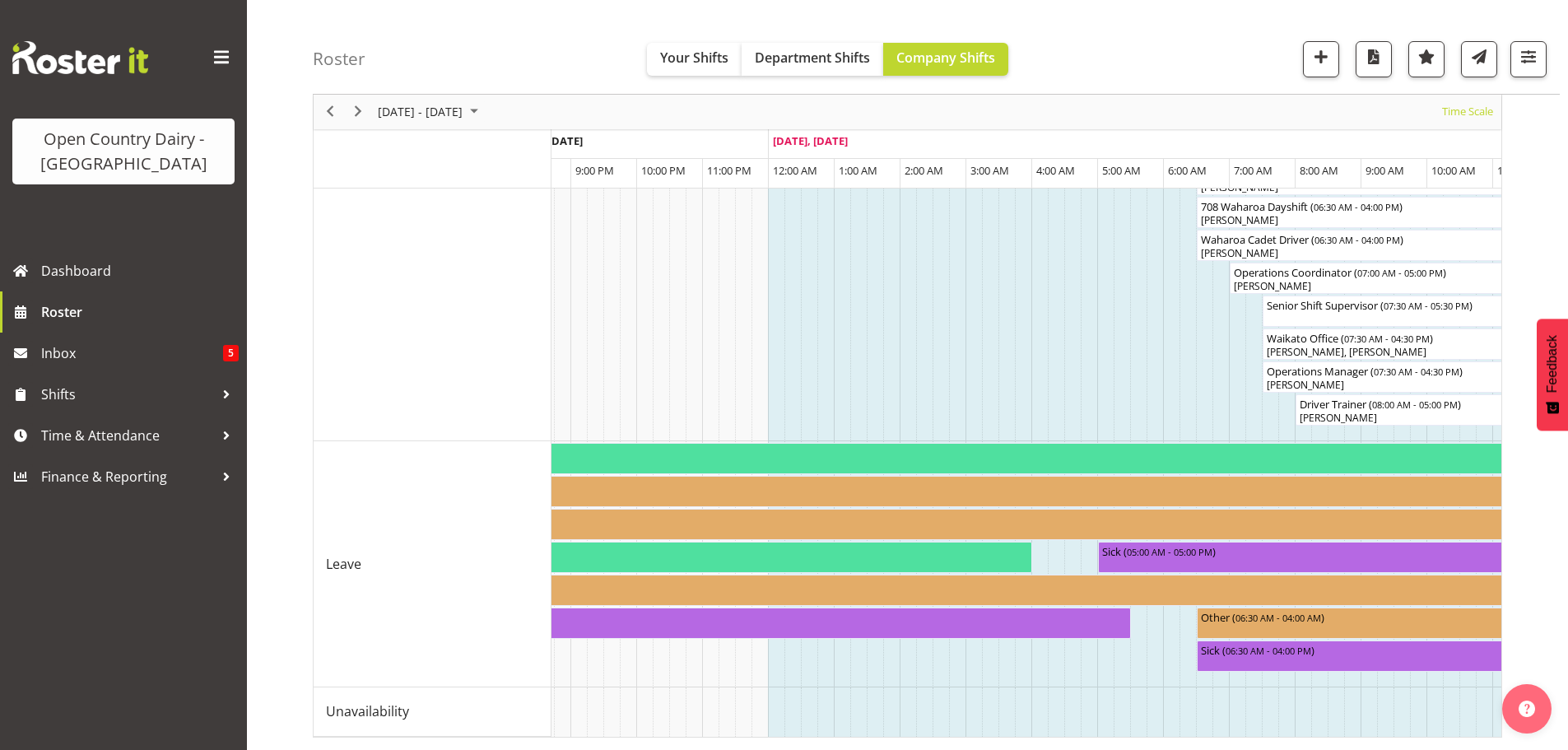
scroll to position [0, 1296]
